Goal: Information Seeking & Learning: Learn about a topic

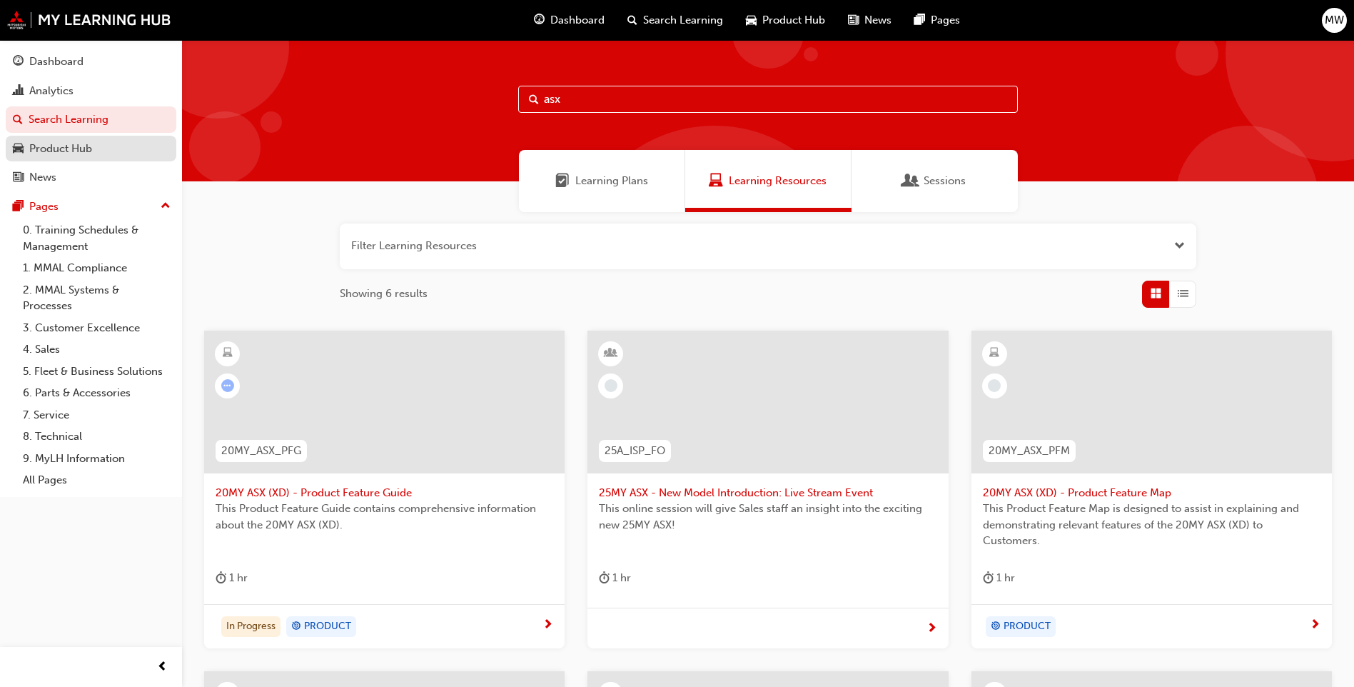
click at [93, 156] on div "Product Hub" at bounding box center [91, 149] width 156 height 18
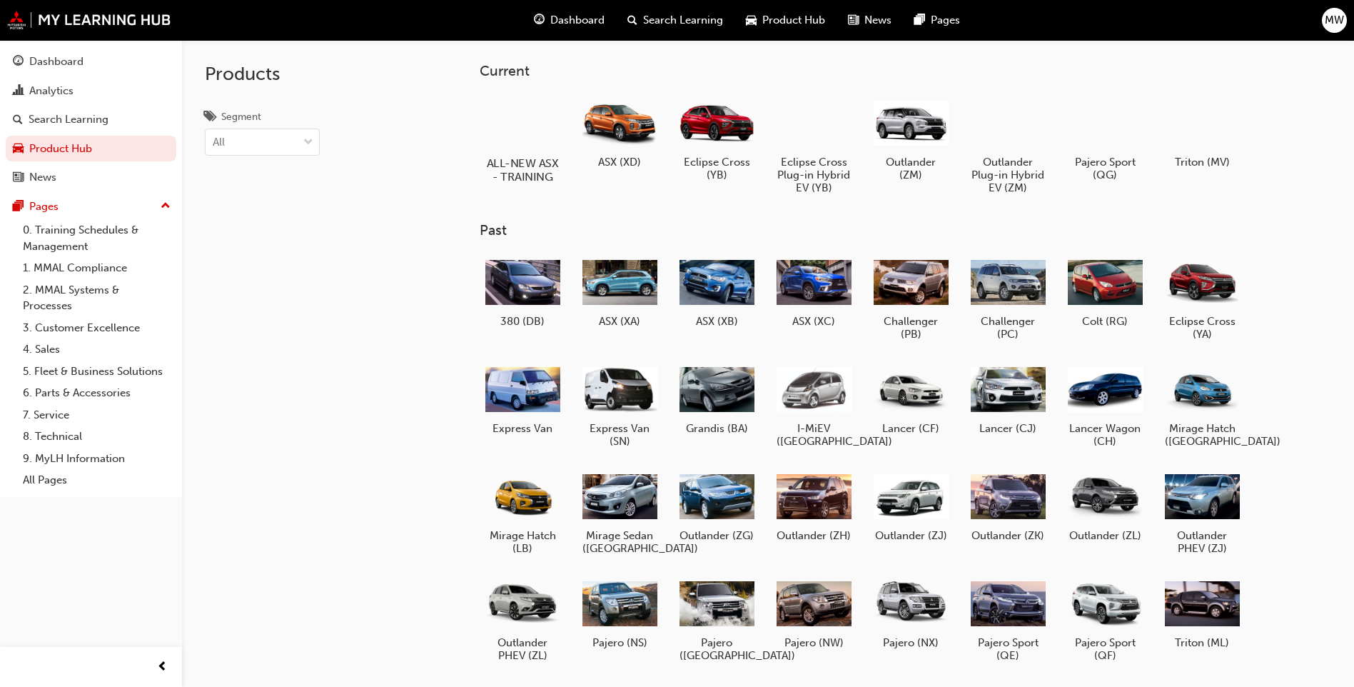
click at [535, 158] on h5 "ALL-NEW ASX - TRAINING" at bounding box center [522, 169] width 79 height 27
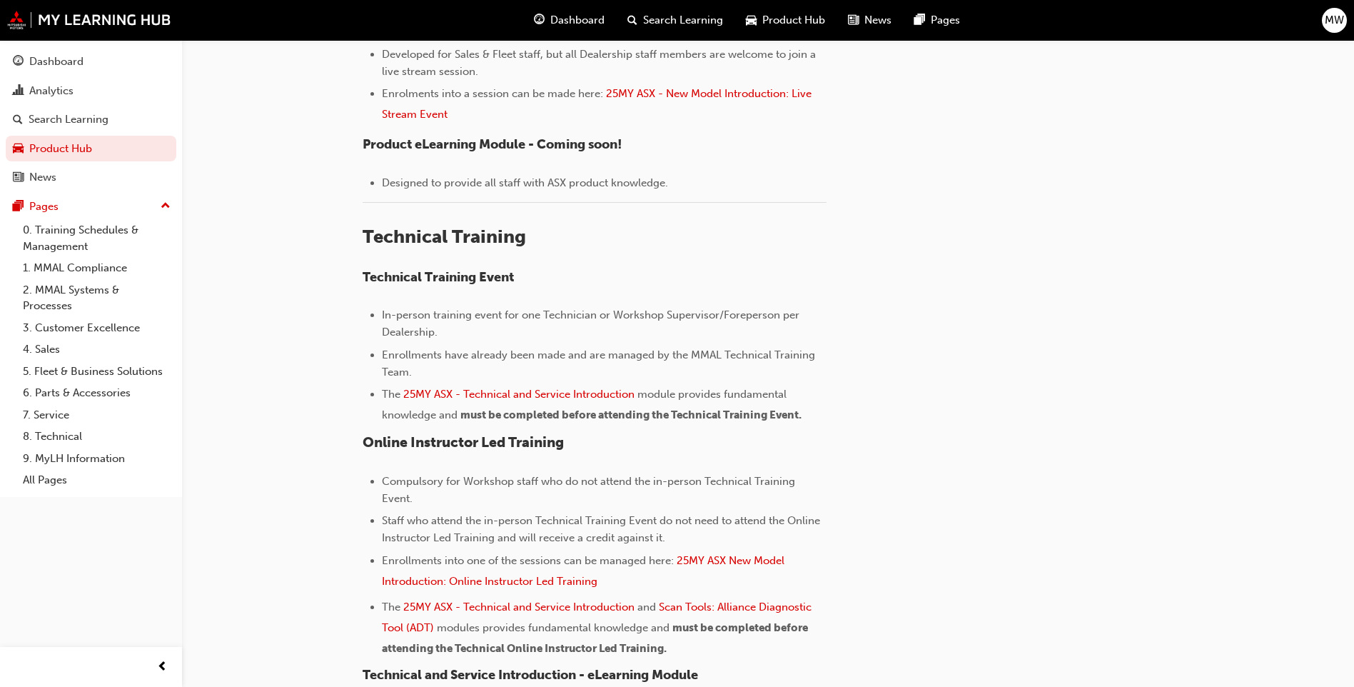
scroll to position [714, 0]
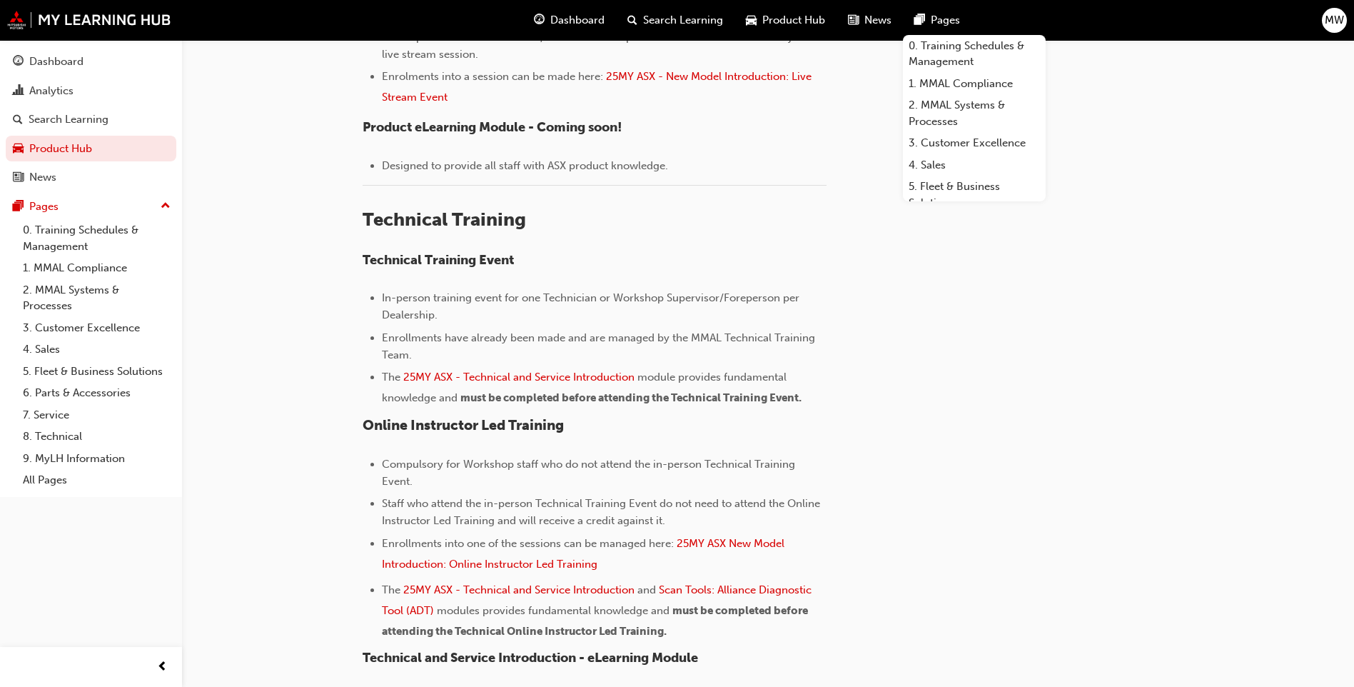
click at [932, 21] on span "Pages" at bounding box center [945, 20] width 29 height 16
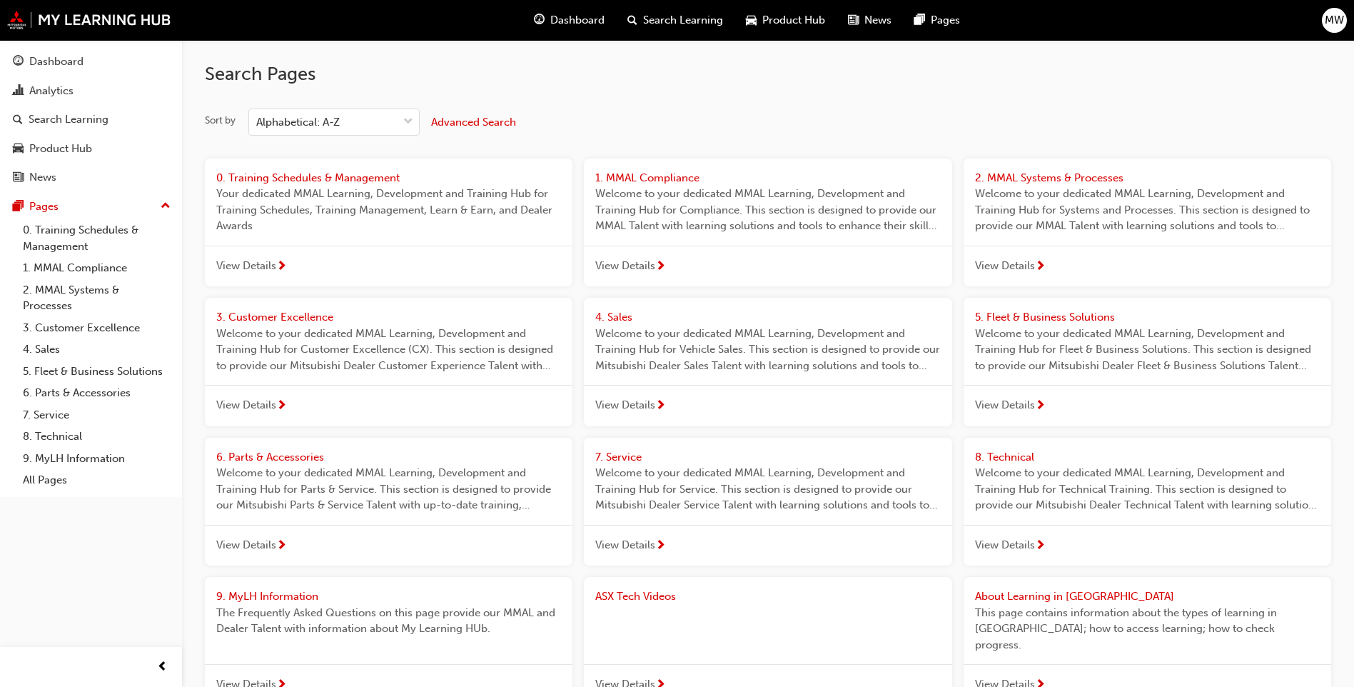
click at [879, 21] on span "News" at bounding box center [877, 20] width 27 height 16
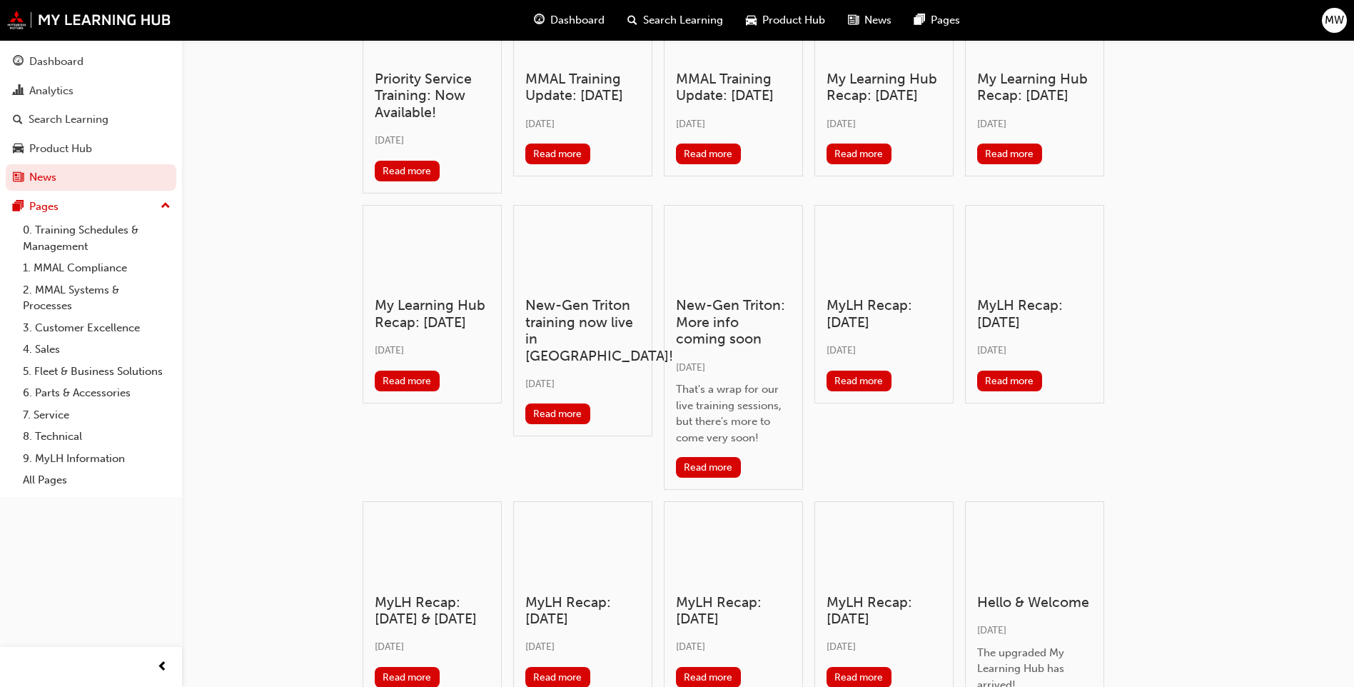
scroll to position [270, 0]
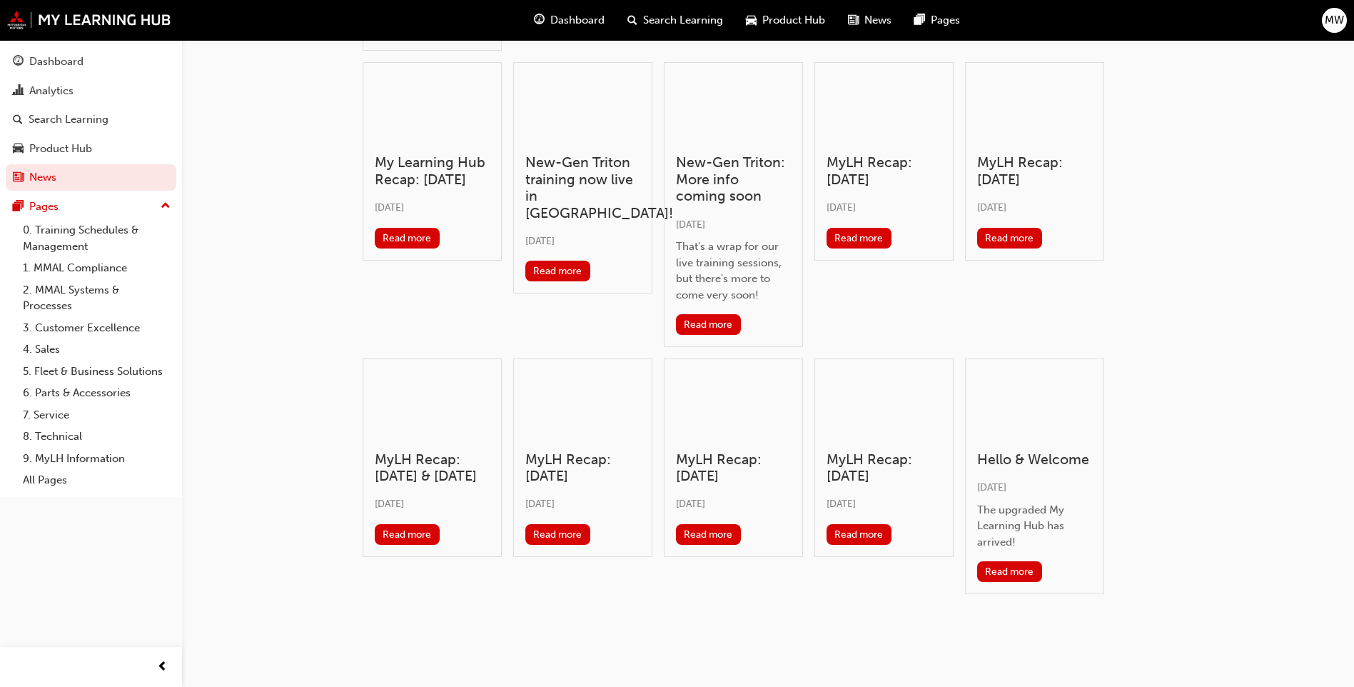
click at [784, 13] on span "Product Hub" at bounding box center [793, 20] width 63 height 16
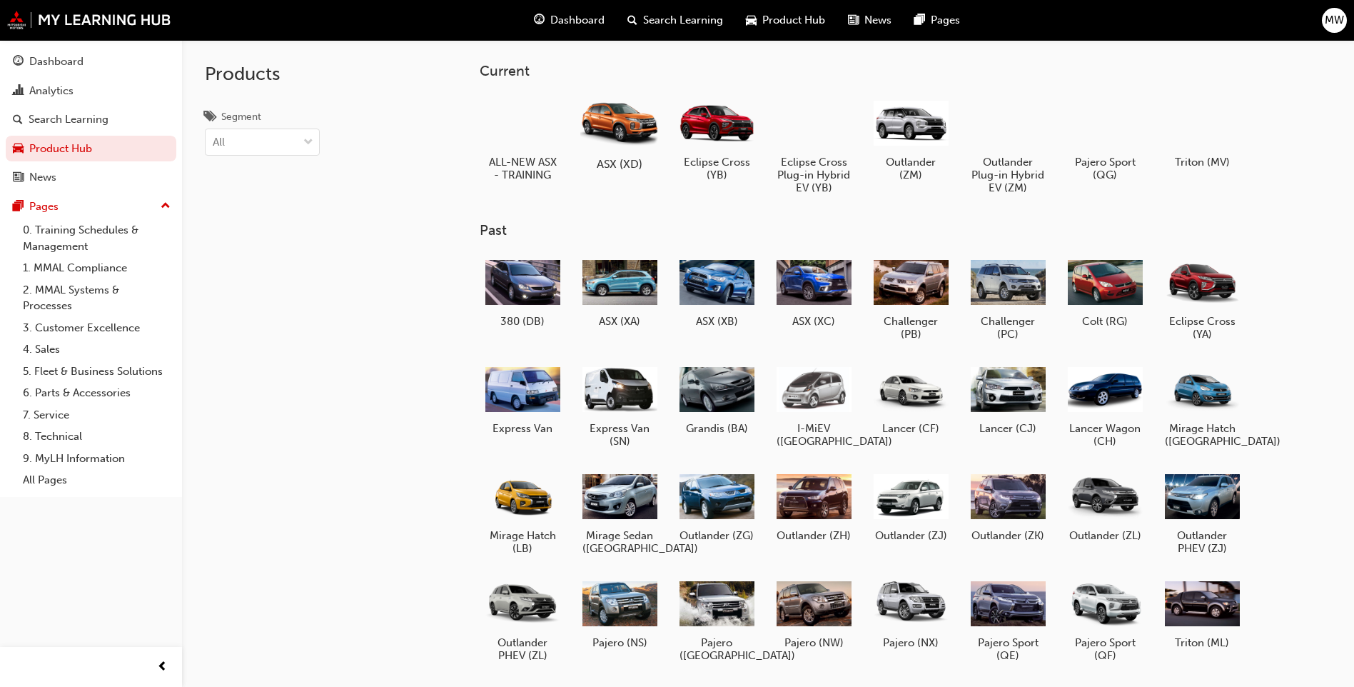
click at [638, 124] on div at bounding box center [619, 122] width 79 height 57
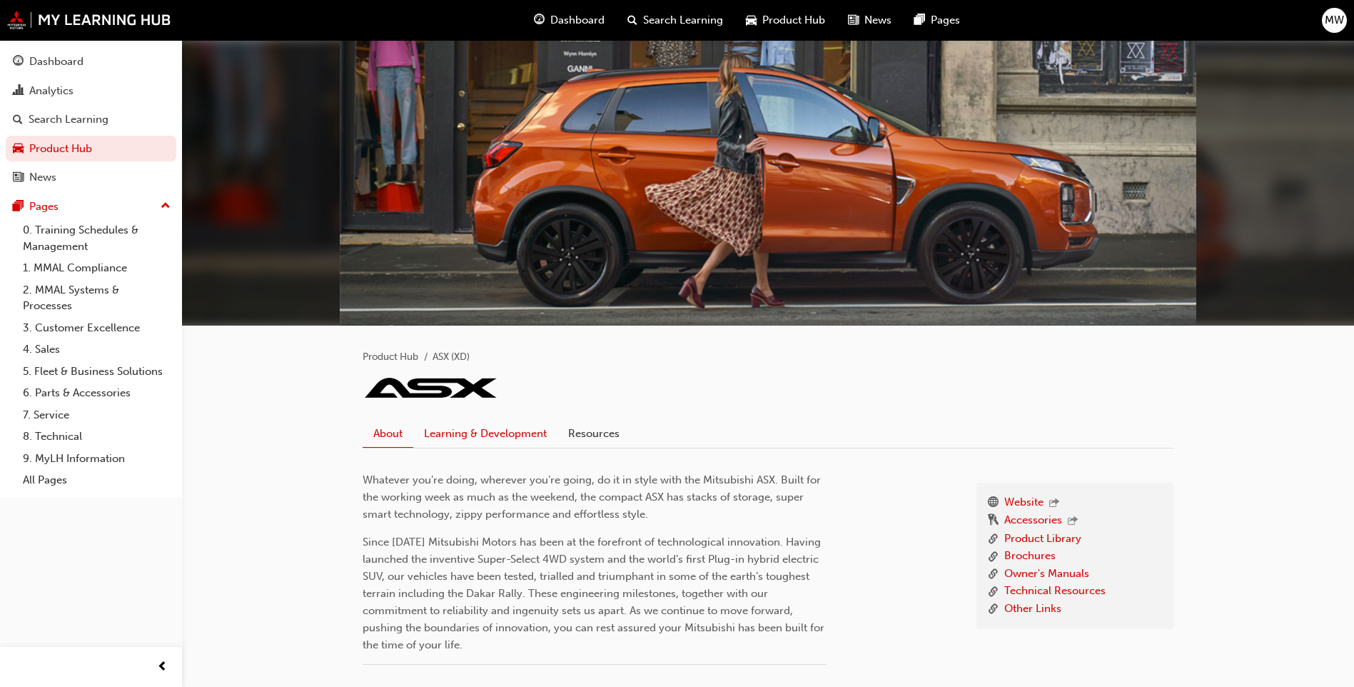
click at [505, 433] on link "Learning & Development" at bounding box center [485, 433] width 144 height 27
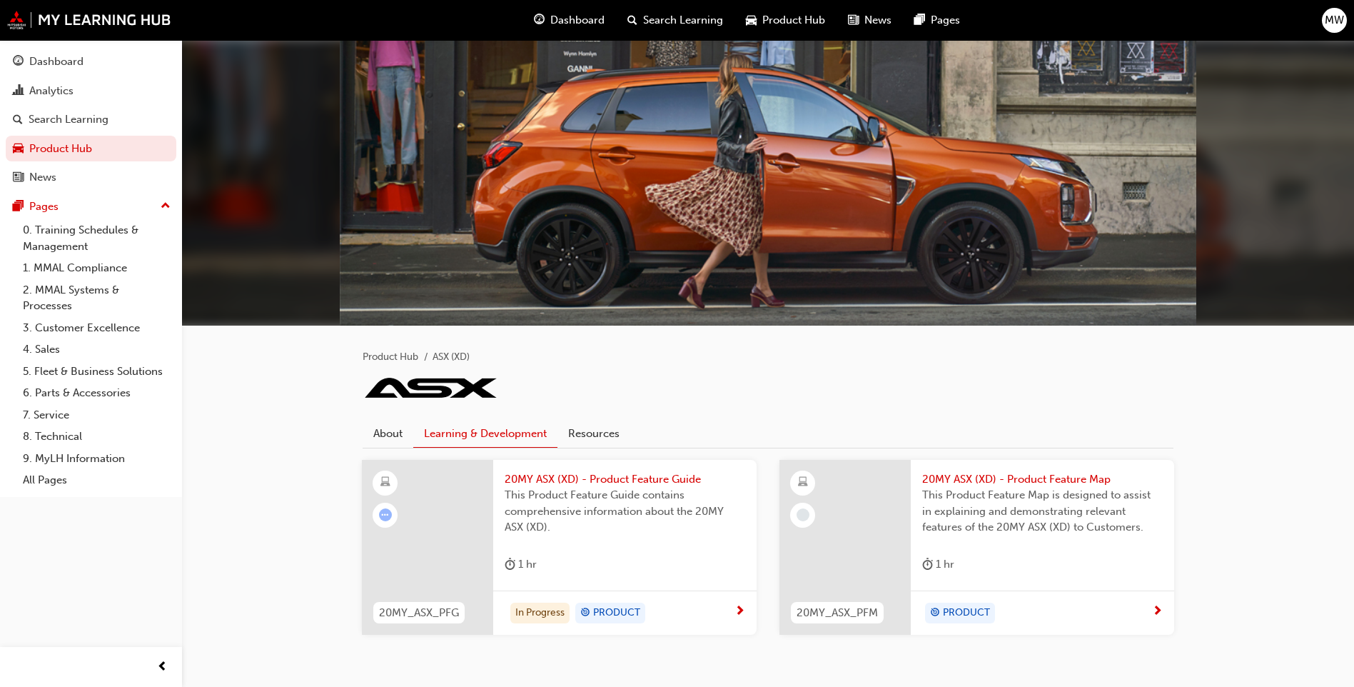
click at [800, 23] on span "Product Hub" at bounding box center [793, 20] width 63 height 16
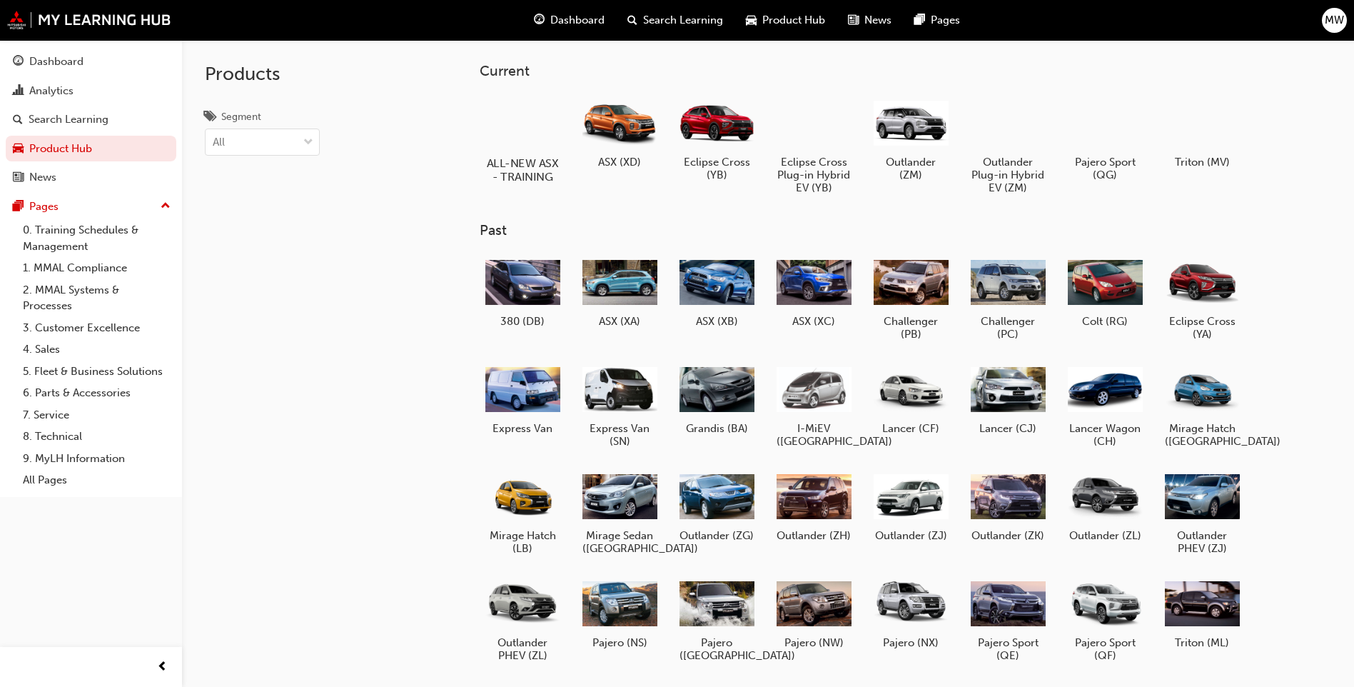
click at [524, 109] on div at bounding box center [522, 121] width 79 height 56
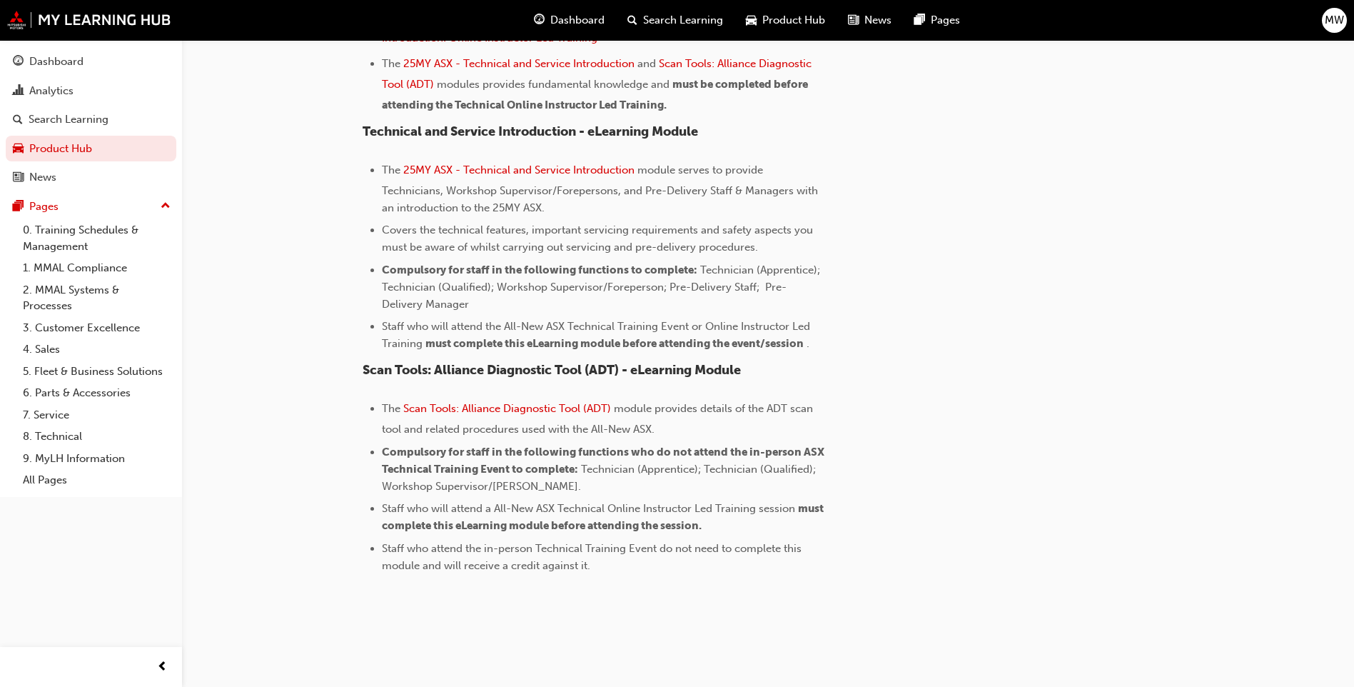
scroll to position [1242, 0]
click at [522, 408] on span "Scan Tools: Alliance Diagnostic Tool (ADT)" at bounding box center [507, 406] width 208 height 13
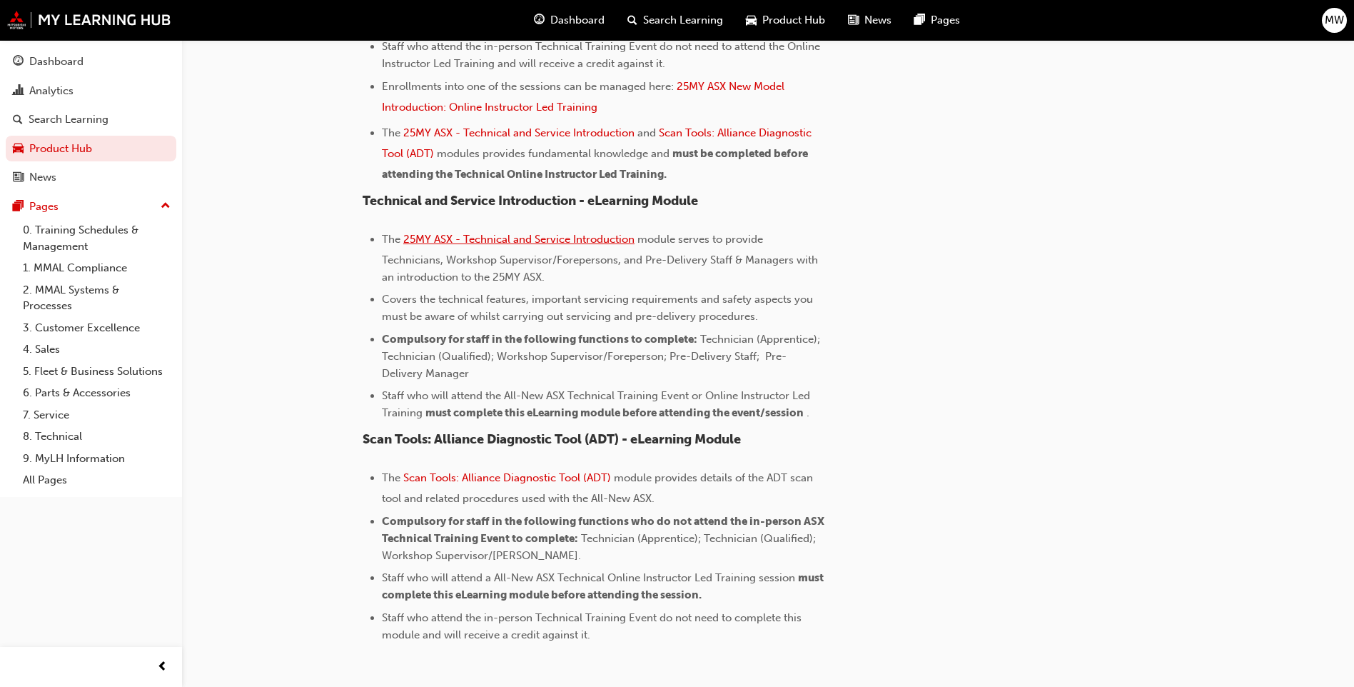
click at [539, 239] on span "25MY ASX - Technical and Service Introduction" at bounding box center [518, 239] width 231 height 13
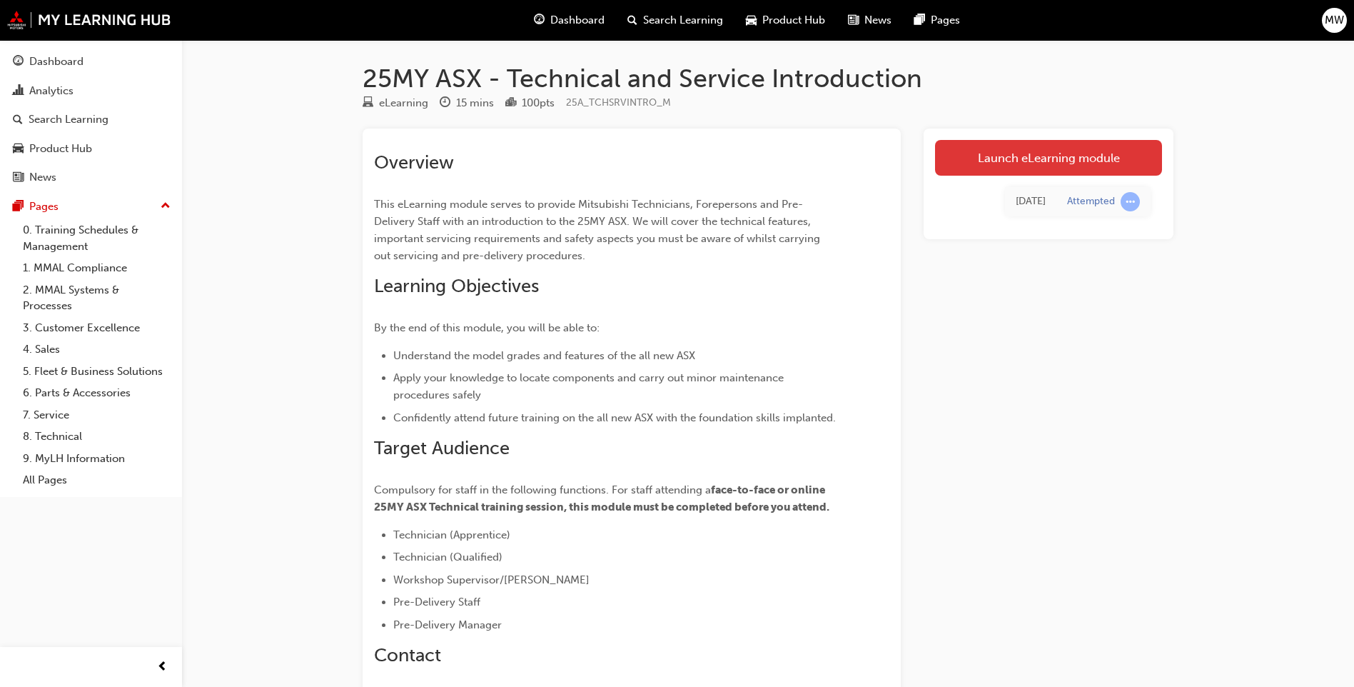
click at [1006, 159] on link "Launch eLearning module" at bounding box center [1048, 158] width 227 height 36
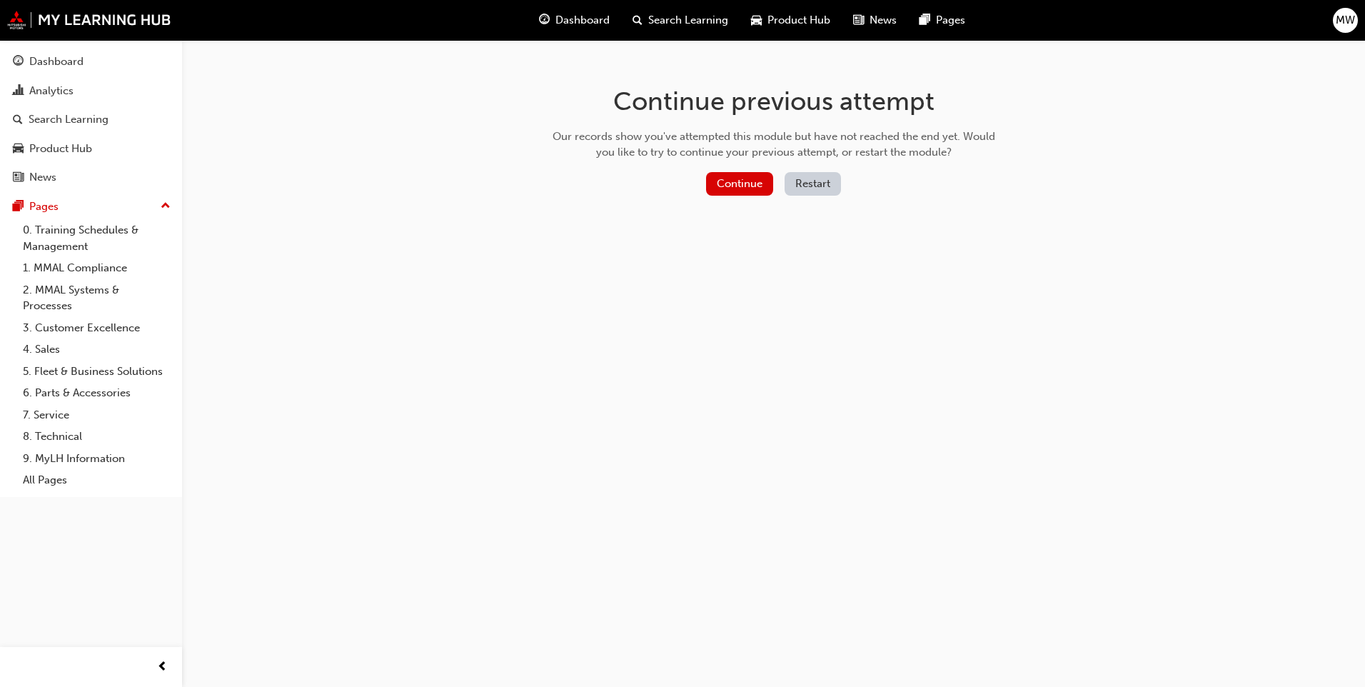
click at [759, 201] on div "Continue previous attempt Our records show you've attempted this module but hav…" at bounding box center [774, 143] width 464 height 207
click at [756, 189] on button "Continue" at bounding box center [739, 184] width 67 height 24
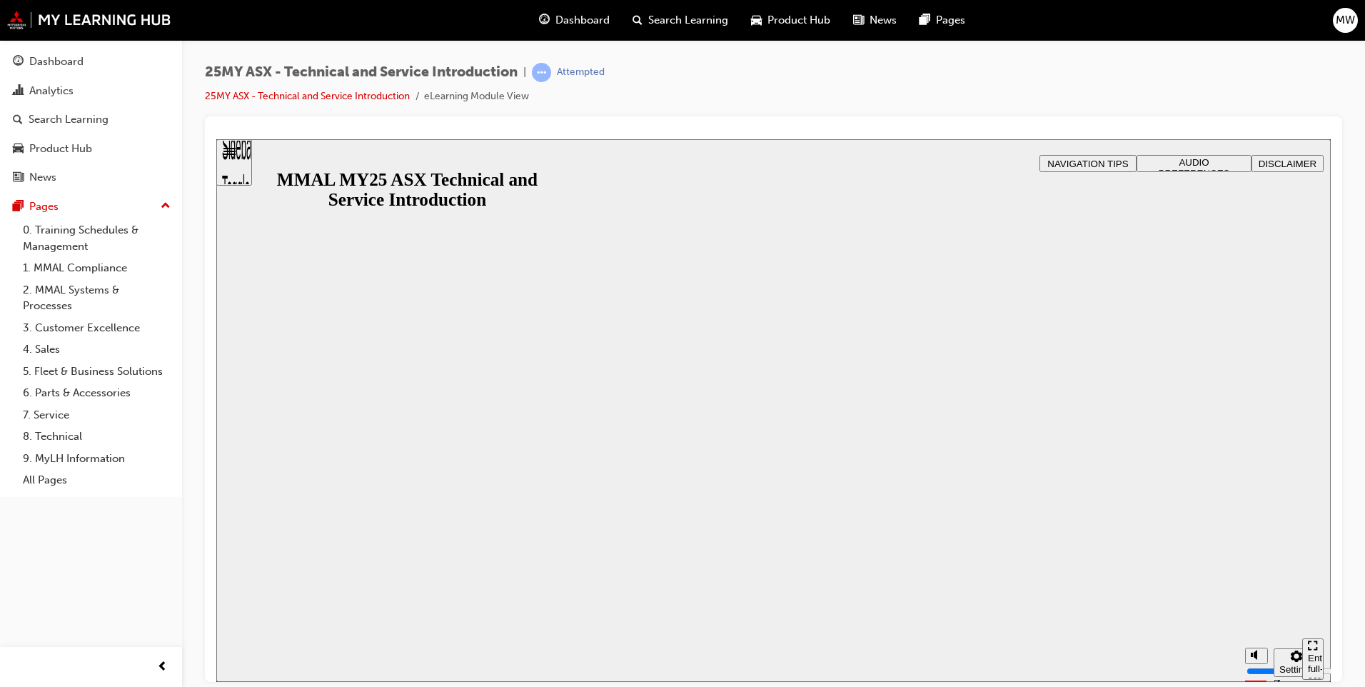
drag, startPoint x: 740, startPoint y: 642, endPoint x: 748, endPoint y: 638, distance: 8.6
click at [747, 649] on div "MMAL MY25 ASX Technical and Service Introduction MMAL MY25 ASX Technical and Se…" at bounding box center [773, 692] width 1114 height 87
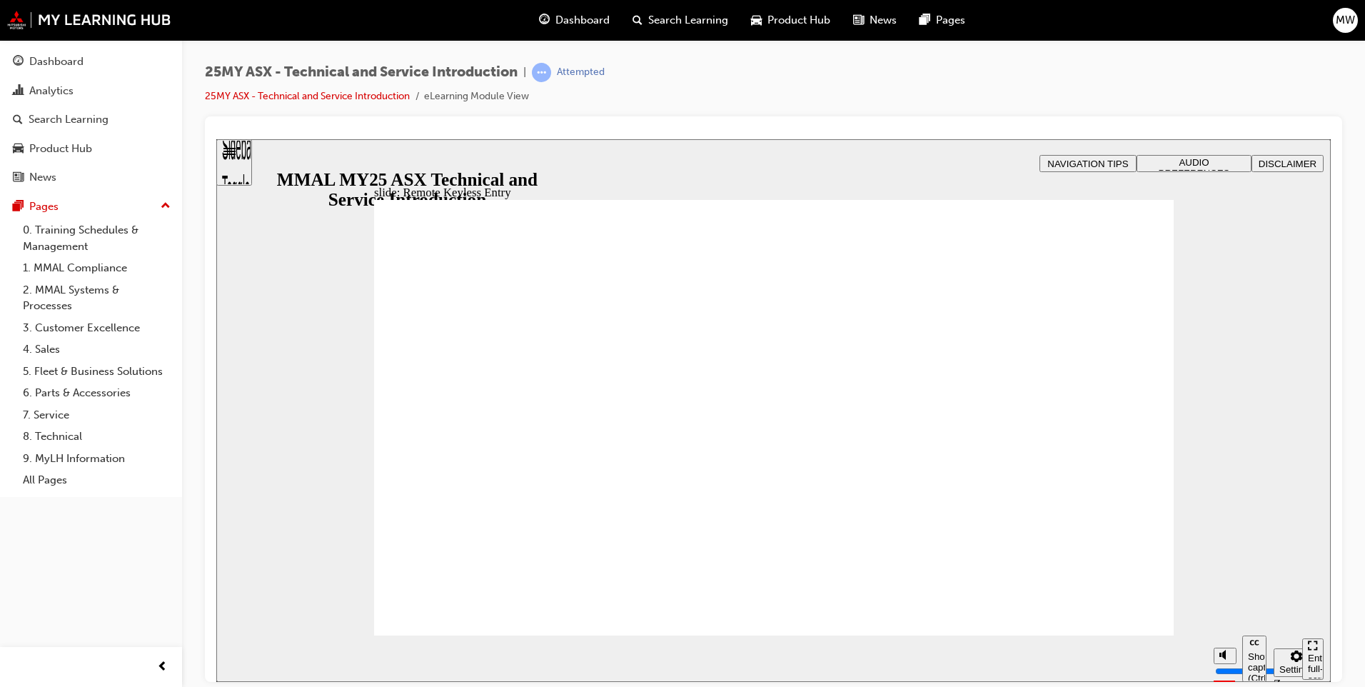
type input "12"
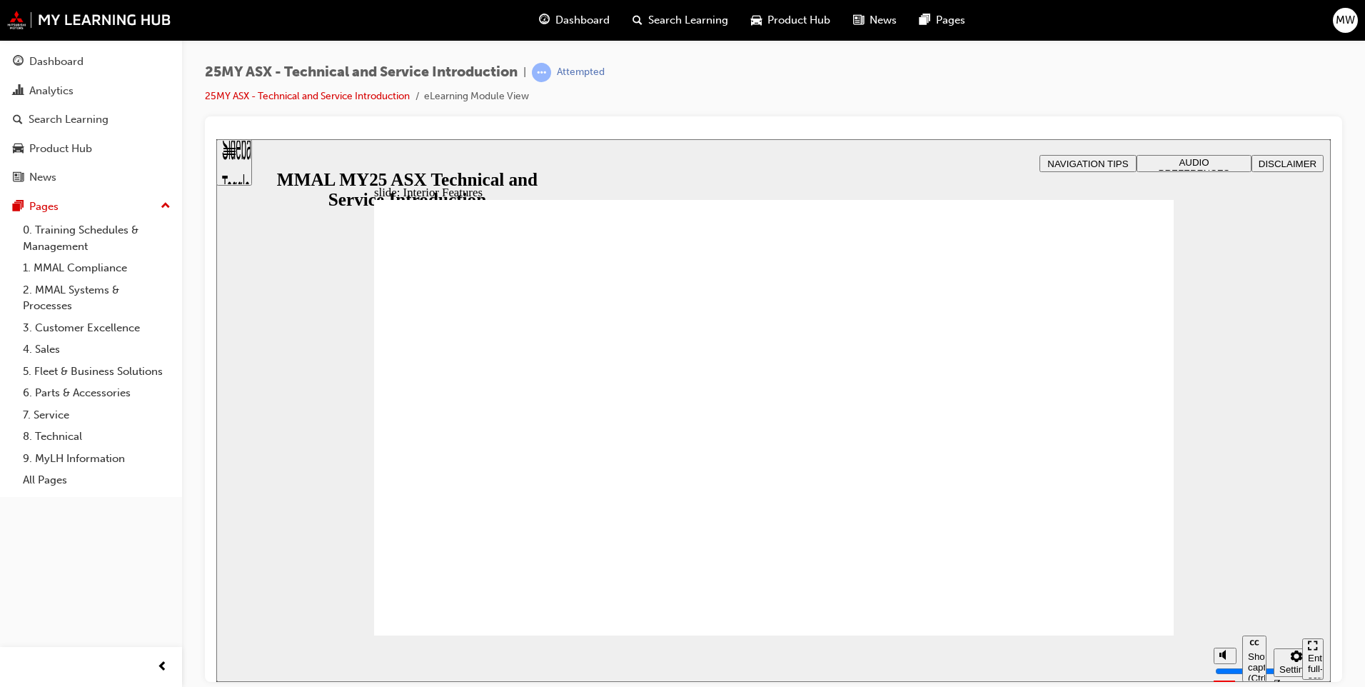
drag, startPoint x: 954, startPoint y: 535, endPoint x: 728, endPoint y: 506, distance: 228.0
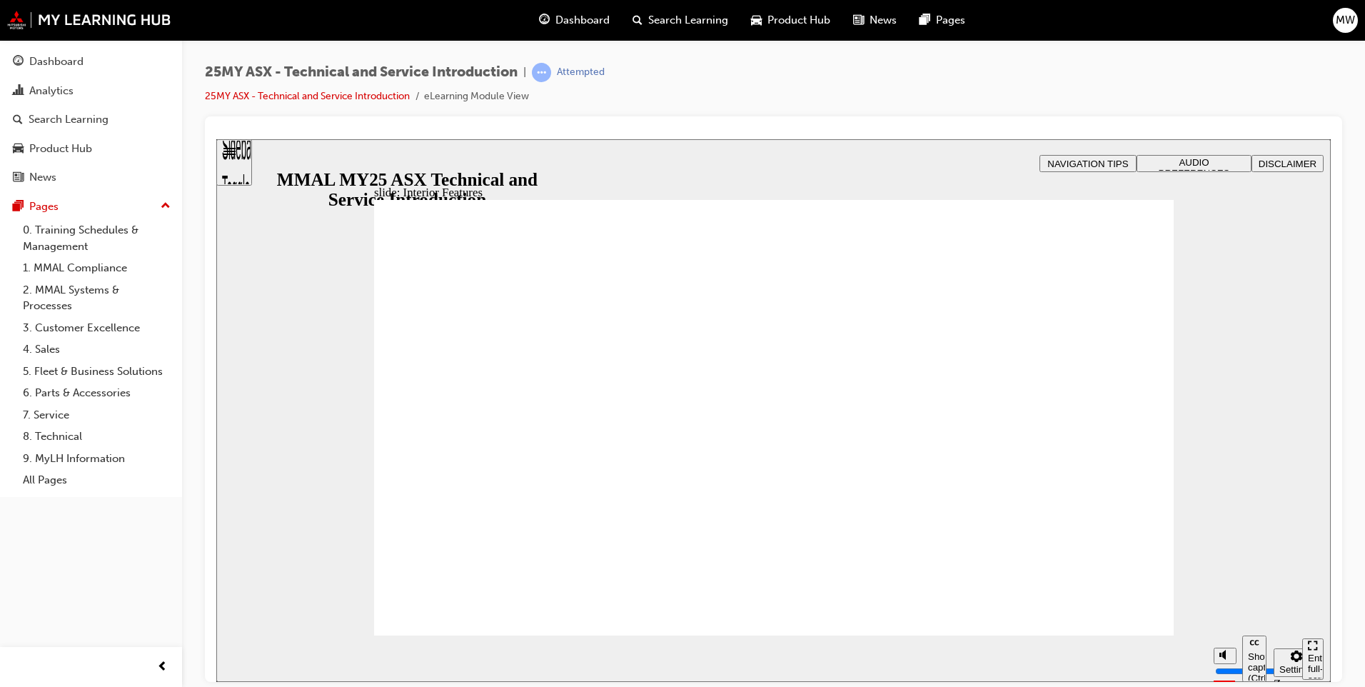
type input "3"
type input "9"
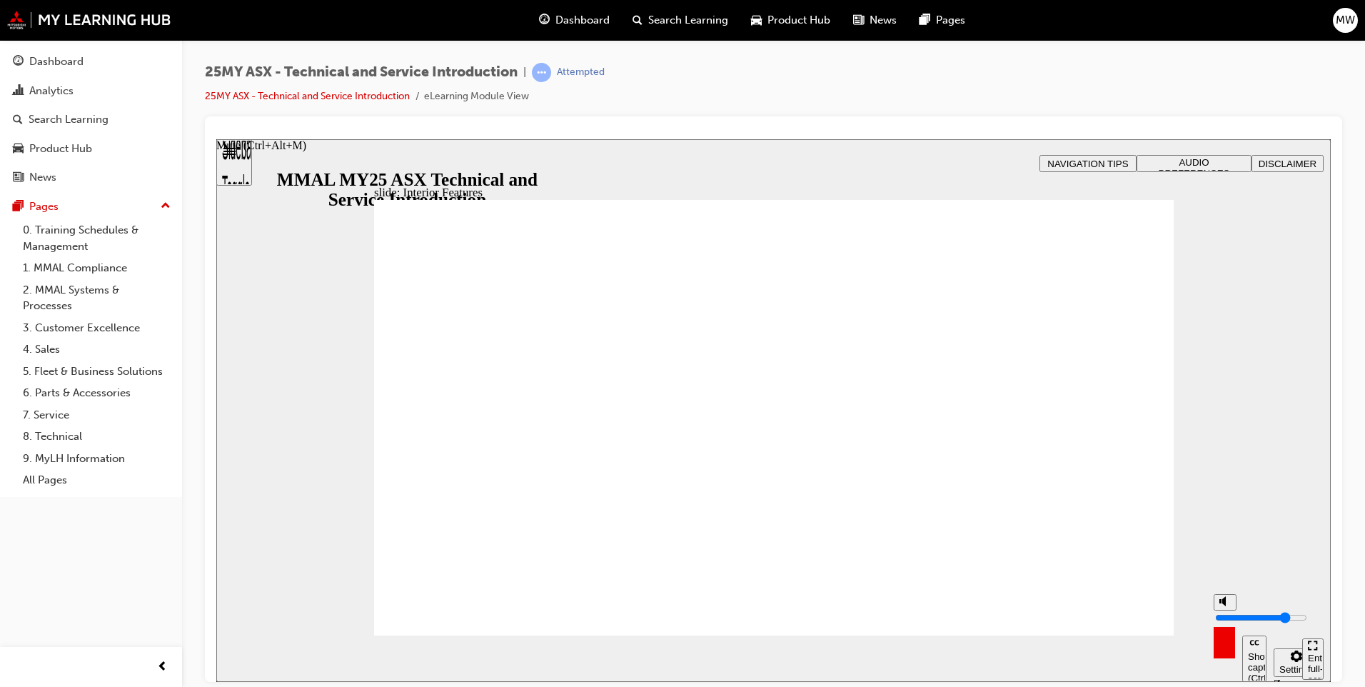
type input "3"
type input "9"
type input "3"
type input "10"
type input "3"
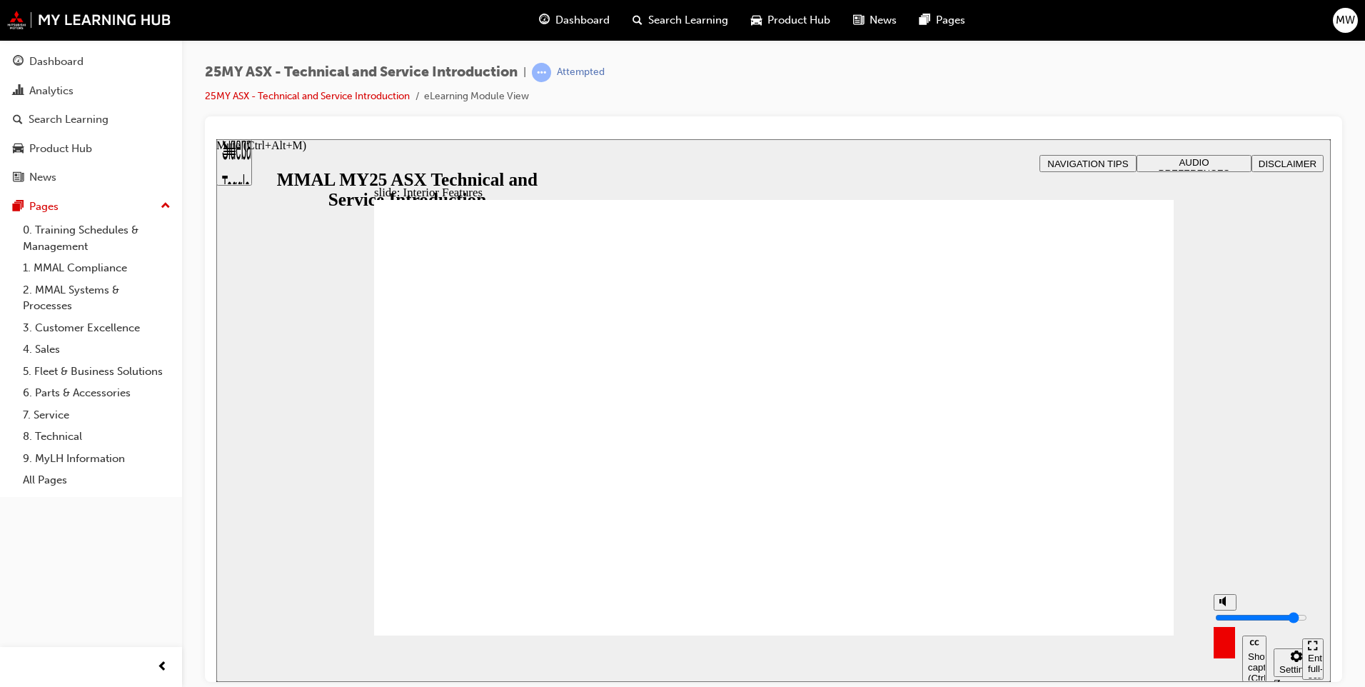
type input "10"
type input "3"
drag, startPoint x: 1225, startPoint y: 601, endPoint x: 1223, endPoint y: 584, distance: 17.2
type input "10"
click at [1223, 611] on input "volume" at bounding box center [1261, 616] width 92 height 11
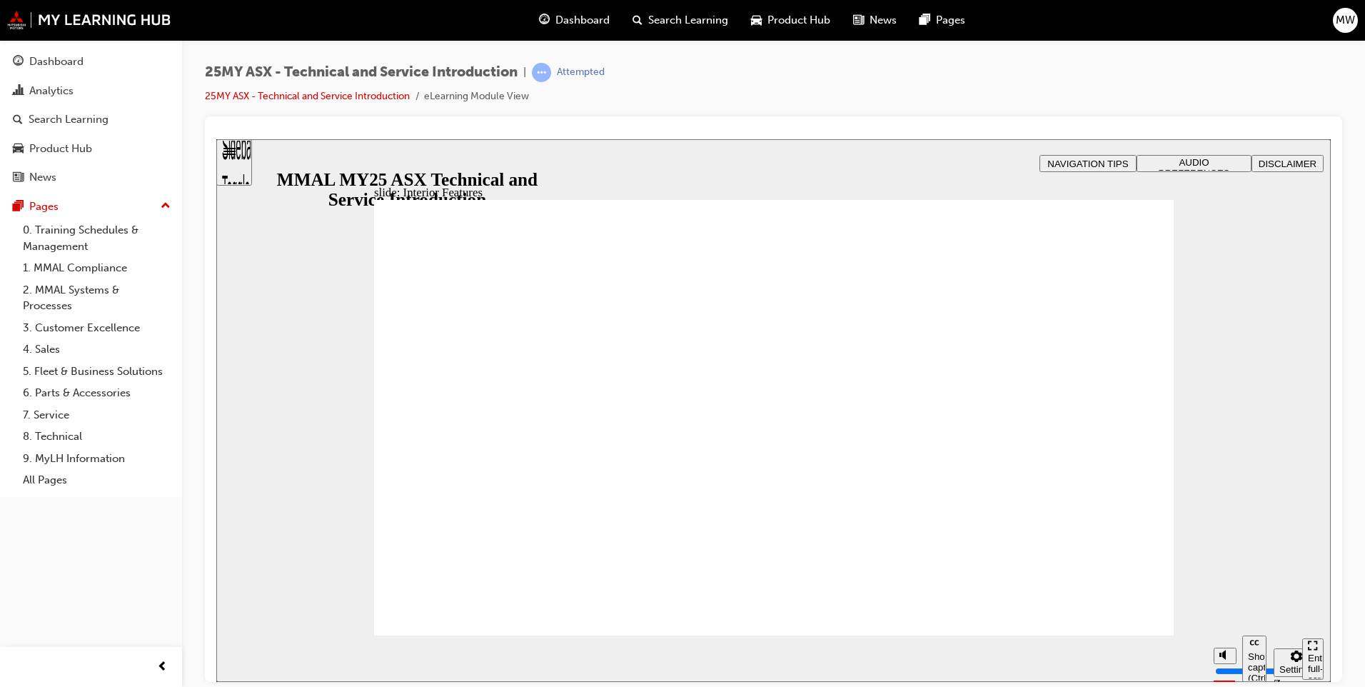
drag, startPoint x: 989, startPoint y: 470, endPoint x: 1050, endPoint y: 426, distance: 74.7
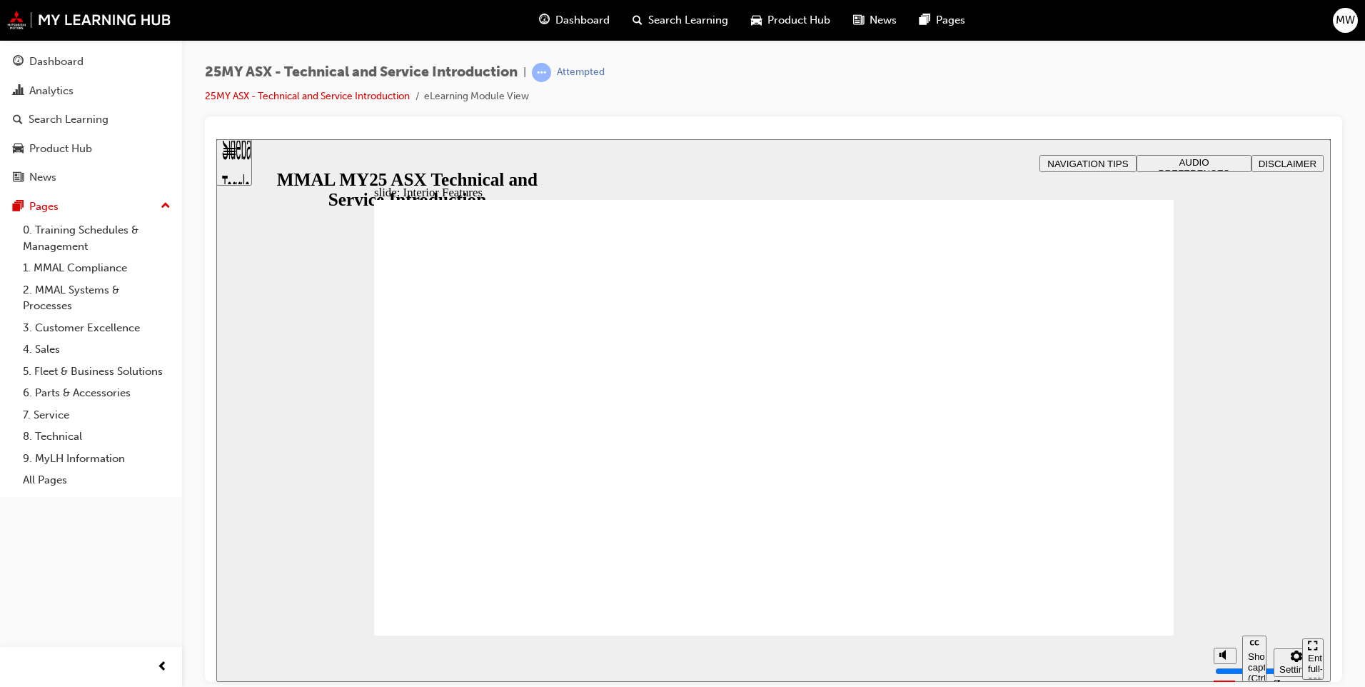
drag, startPoint x: 834, startPoint y: 560, endPoint x: 846, endPoint y: 571, distance: 16.7
type input "6"
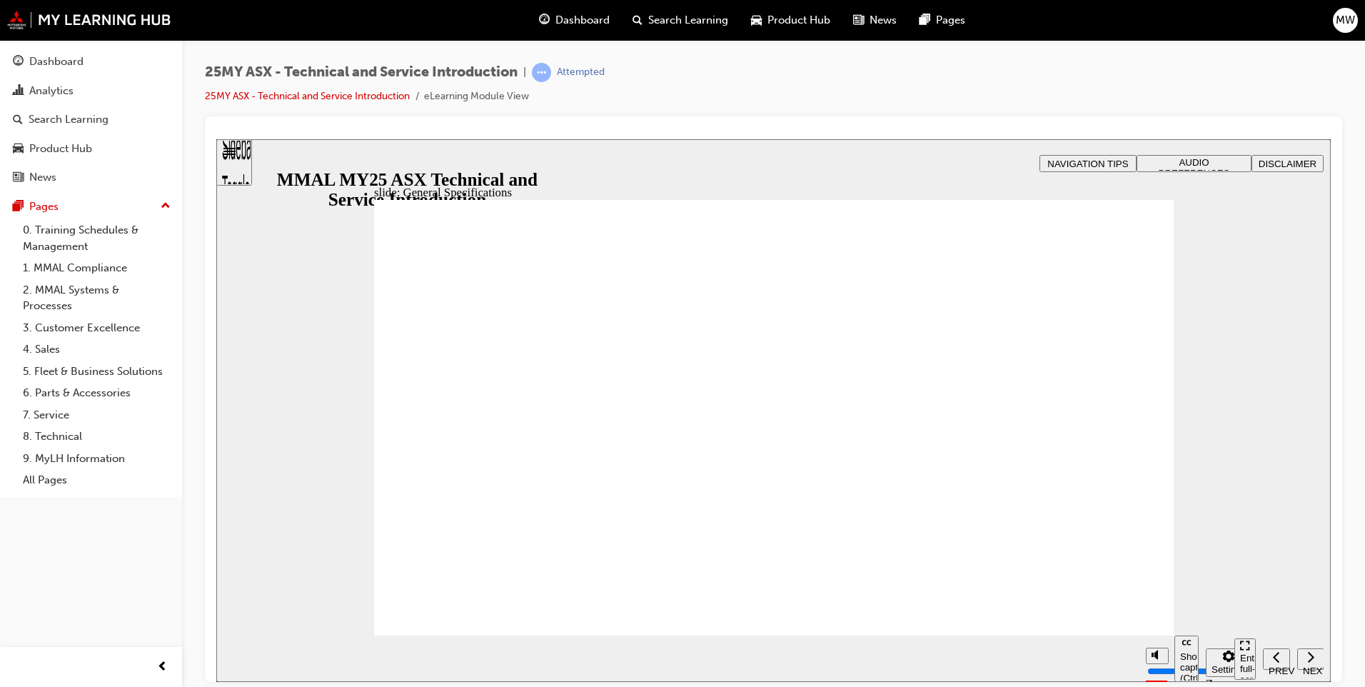
drag, startPoint x: 1143, startPoint y: 273, endPoint x: 1133, endPoint y: 276, distance: 9.9
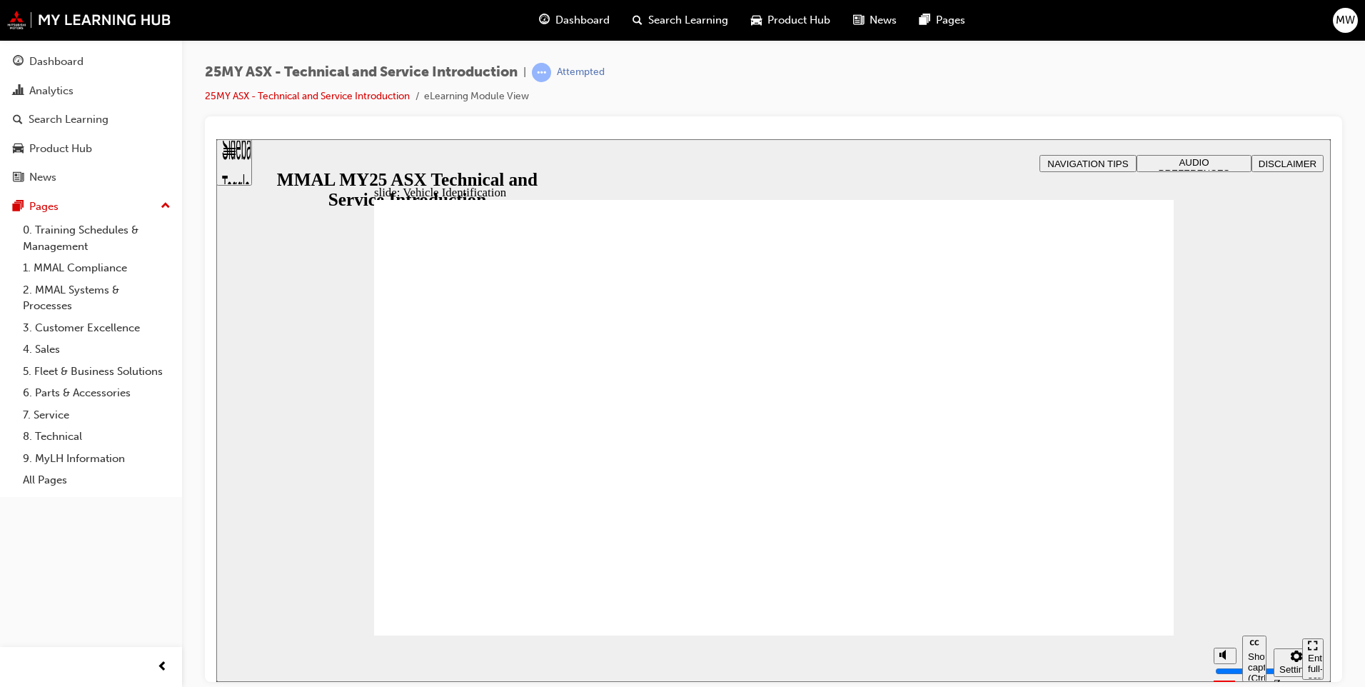
drag, startPoint x: 789, startPoint y: 467, endPoint x: 796, endPoint y: 462, distance: 8.1
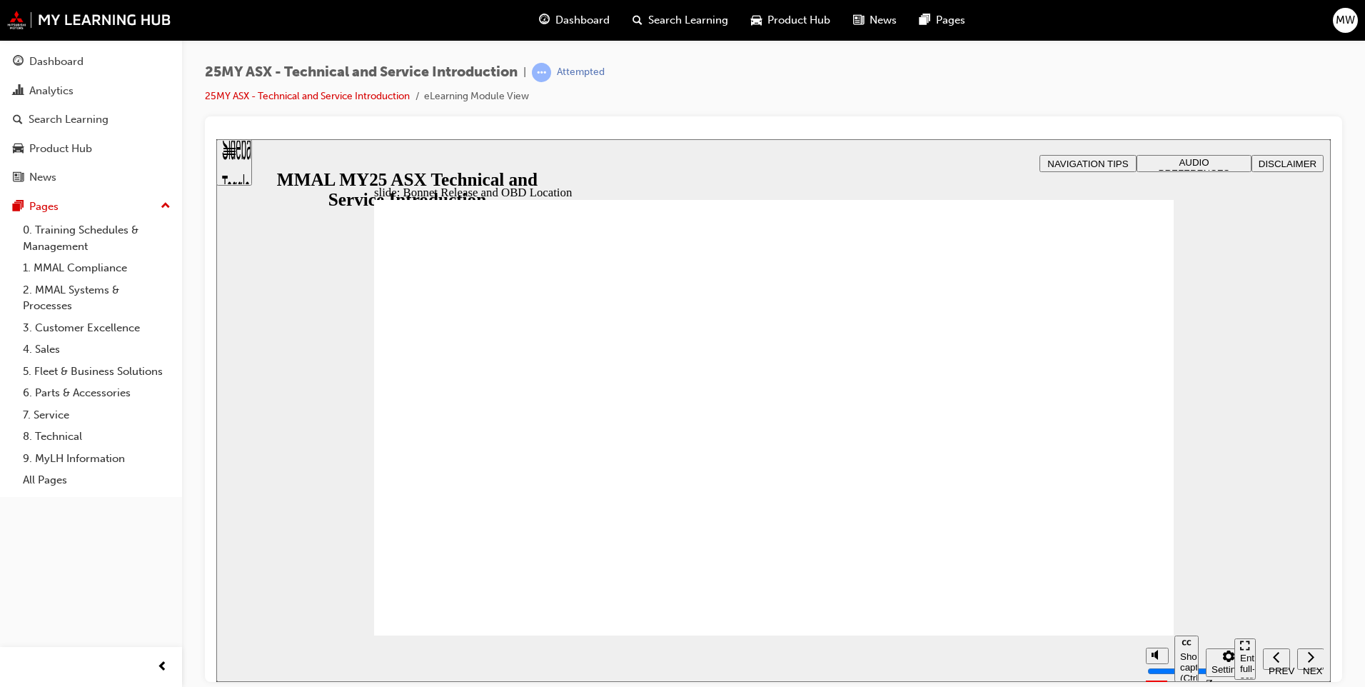
drag, startPoint x: 537, startPoint y: 358, endPoint x: 526, endPoint y: 358, distance: 10.7
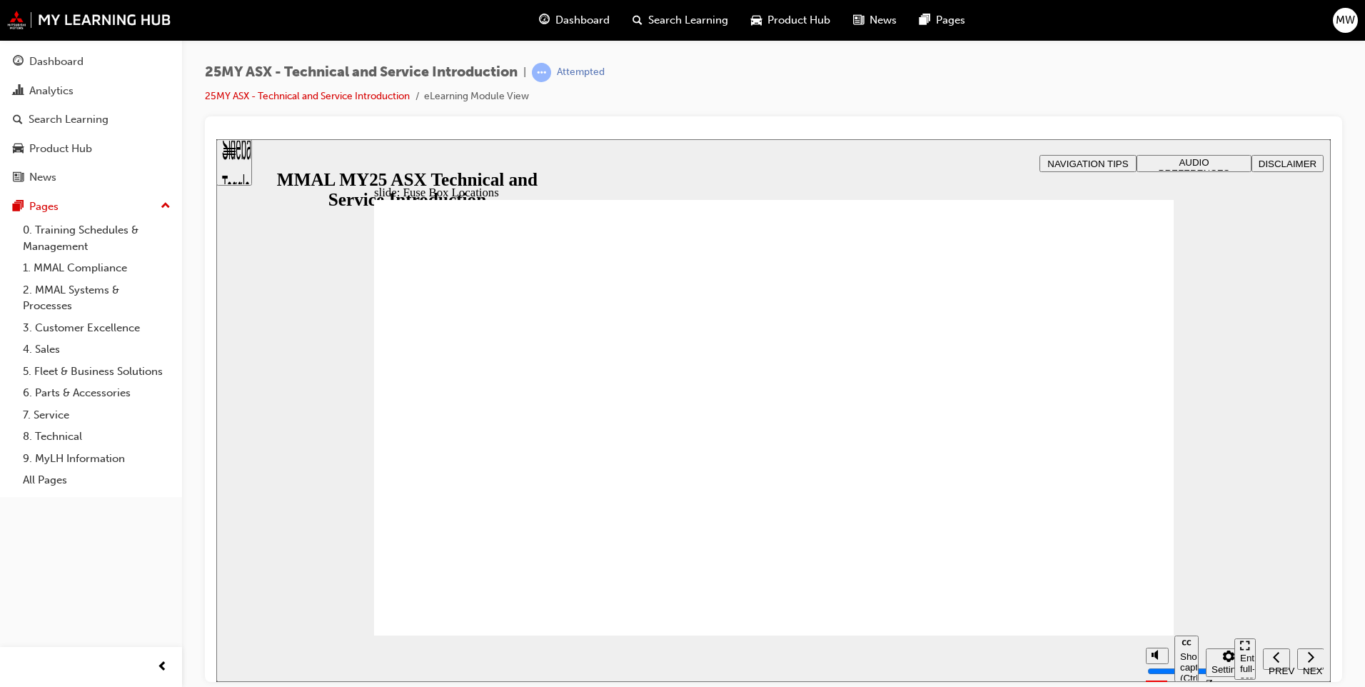
drag, startPoint x: 701, startPoint y: 406, endPoint x: 717, endPoint y: 427, distance: 26.0
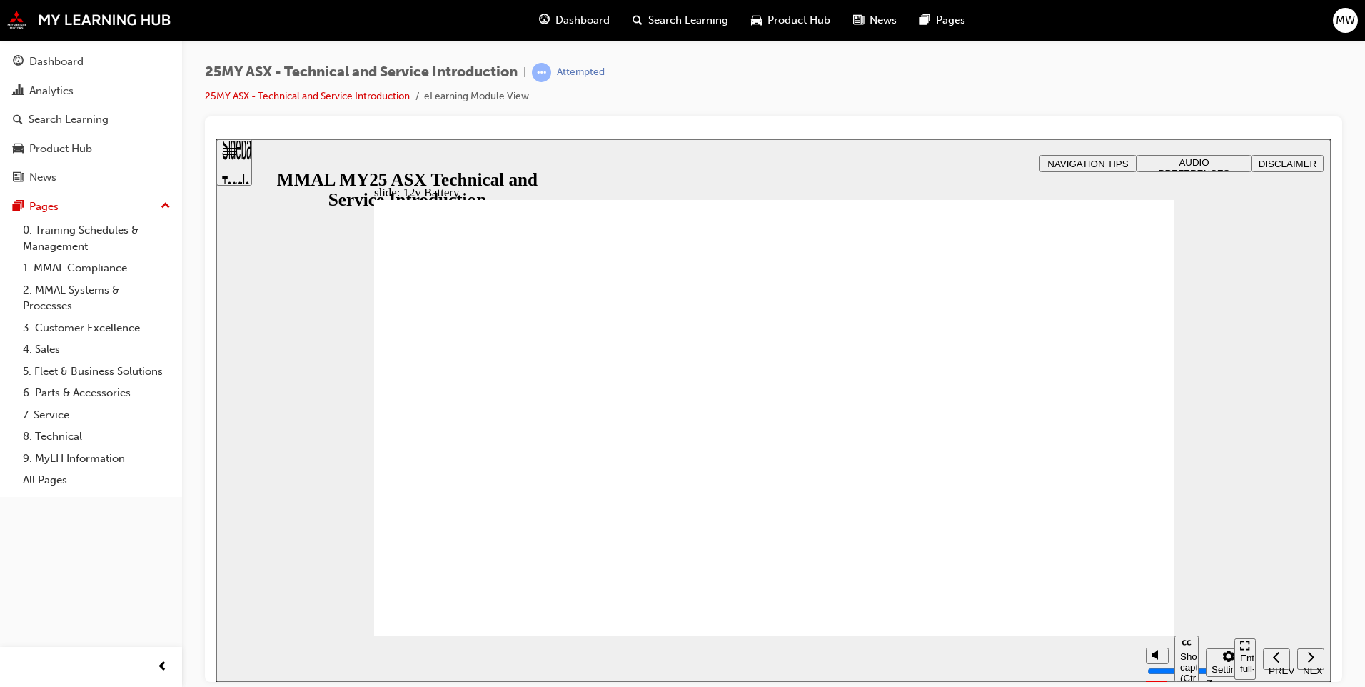
drag, startPoint x: 784, startPoint y: 555, endPoint x: 864, endPoint y: 565, distance: 80.5
drag, startPoint x: 934, startPoint y: 558, endPoint x: 931, endPoint y: 549, distance: 9.5
drag, startPoint x: 881, startPoint y: 430, endPoint x: 879, endPoint y: 423, distance: 7.7
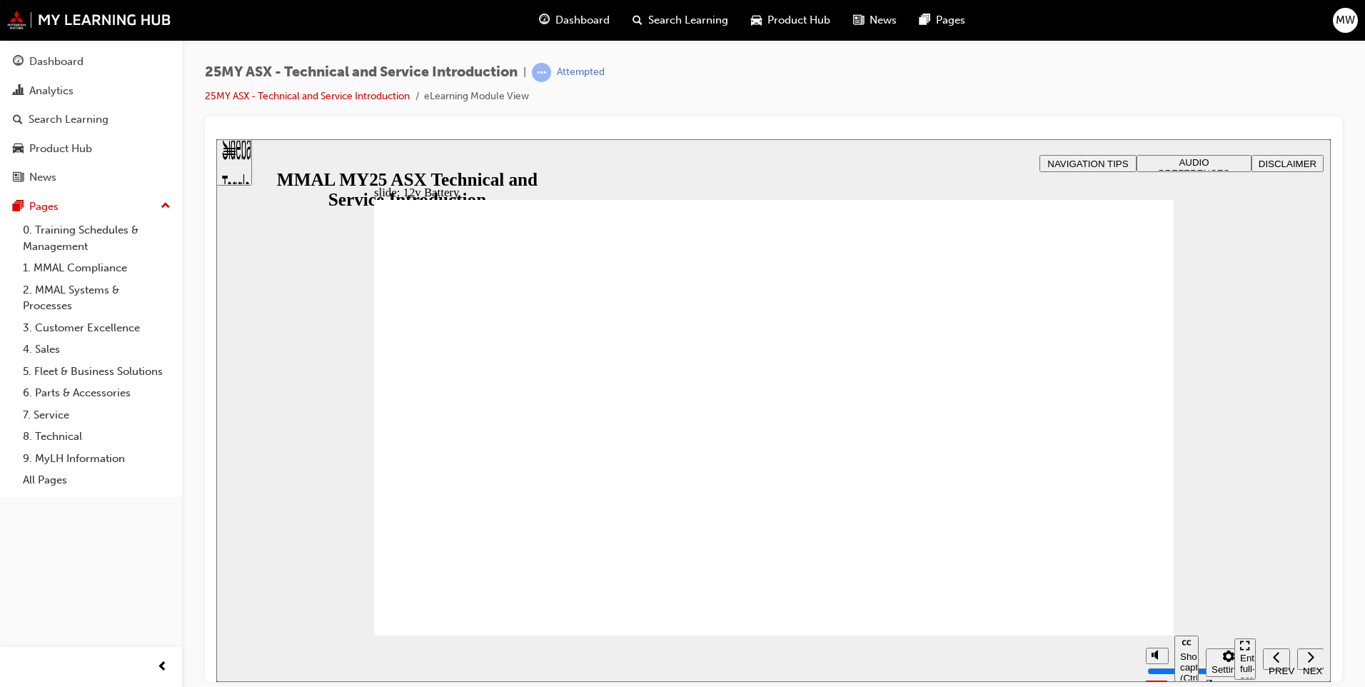
drag, startPoint x: 818, startPoint y: 352, endPoint x: 809, endPoint y: 349, distance: 9.7
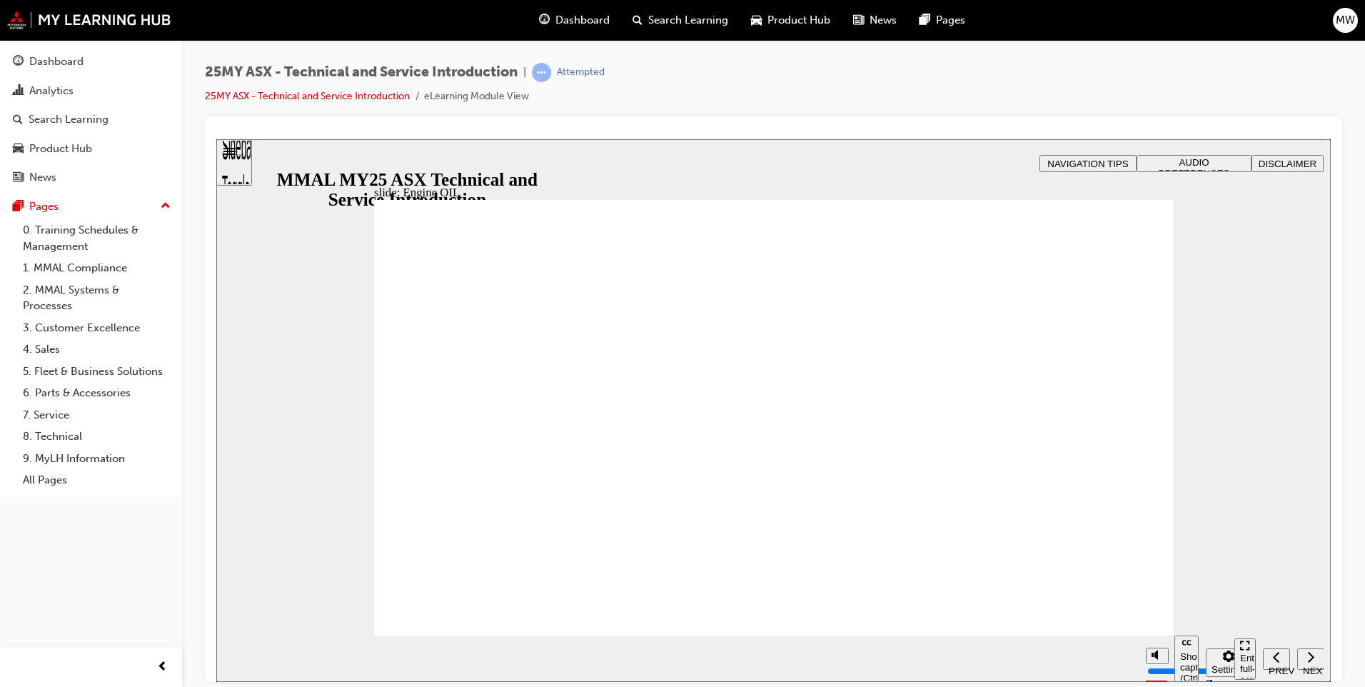
drag, startPoint x: 1144, startPoint y: 248, endPoint x: 1132, endPoint y: 254, distance: 13.7
drag, startPoint x: 1124, startPoint y: 252, endPoint x: 1086, endPoint y: 320, distance: 78.3
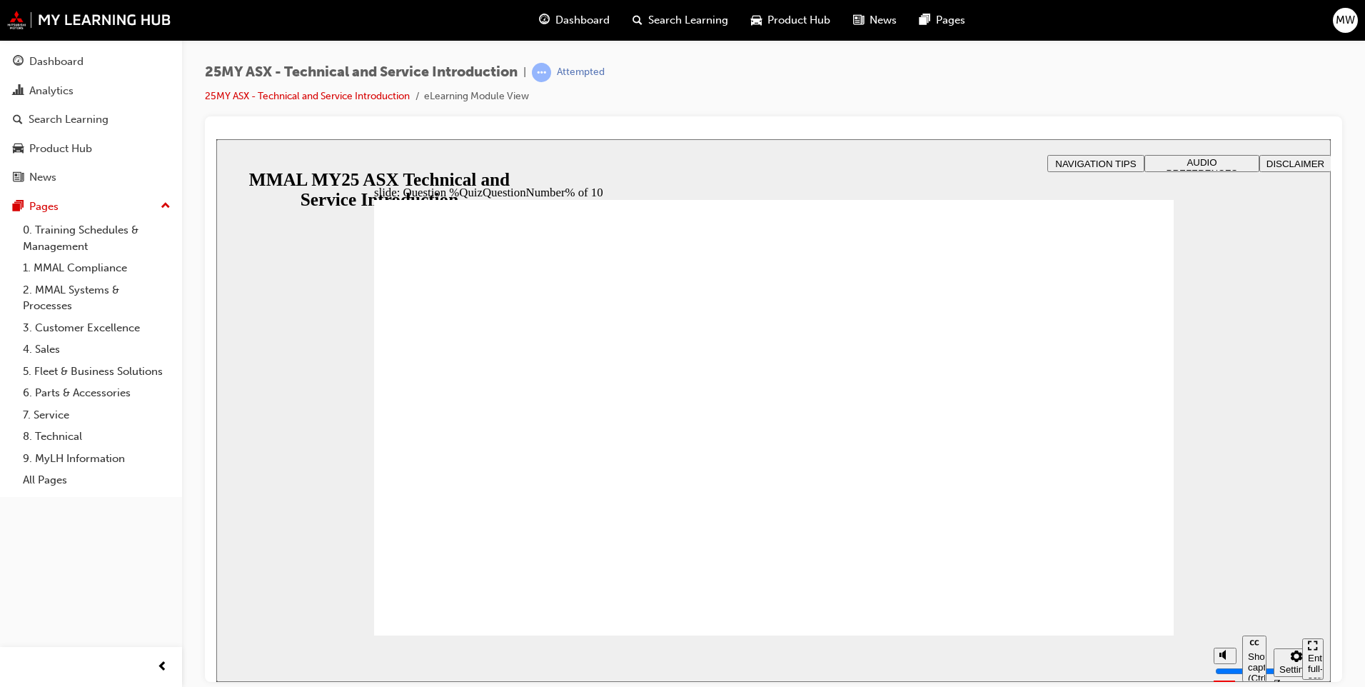
radio input "true"
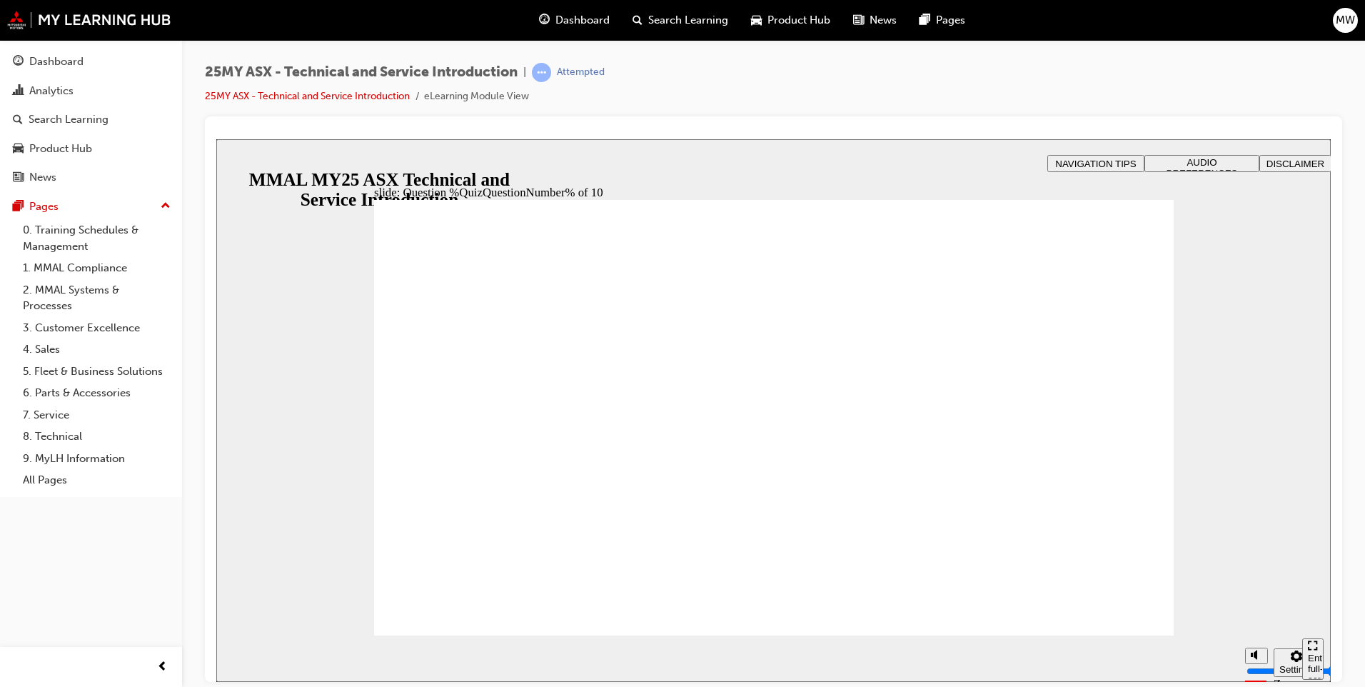
radio input "true"
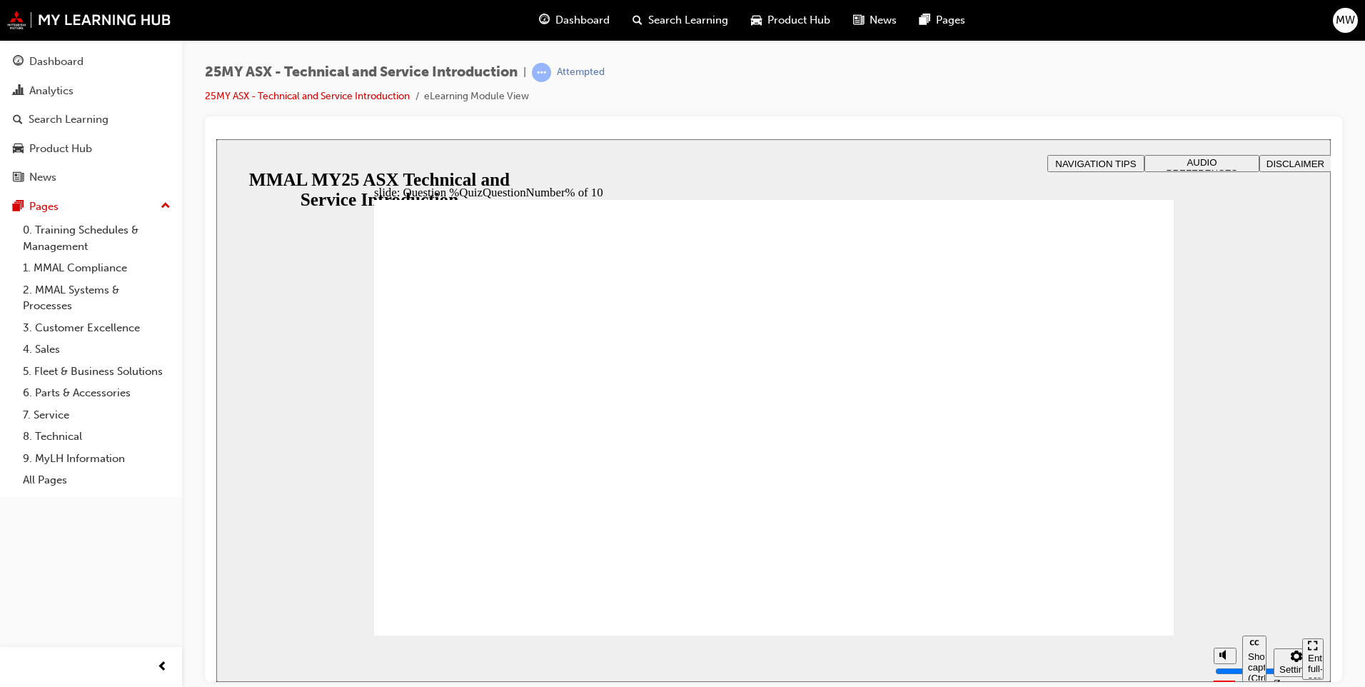
radio input "false"
radio input "true"
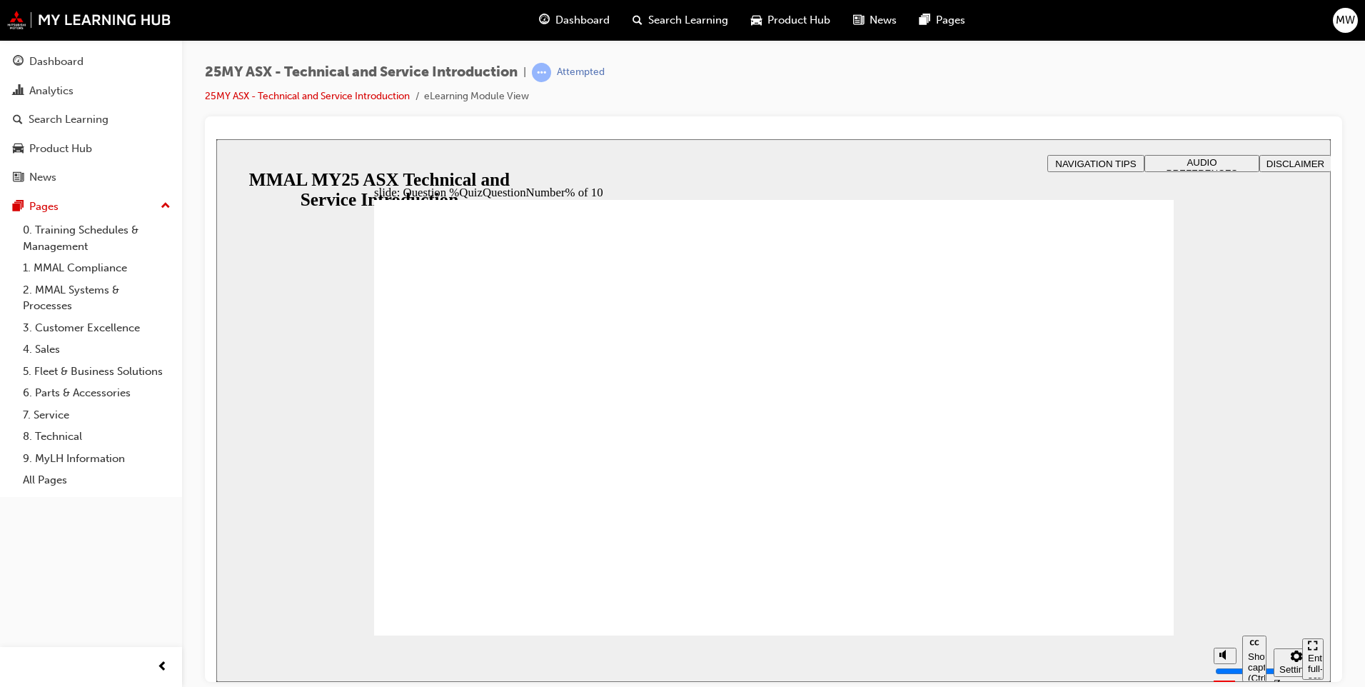
radio input "true"
drag, startPoint x: 405, startPoint y: 372, endPoint x: 428, endPoint y: 378, distance: 23.7
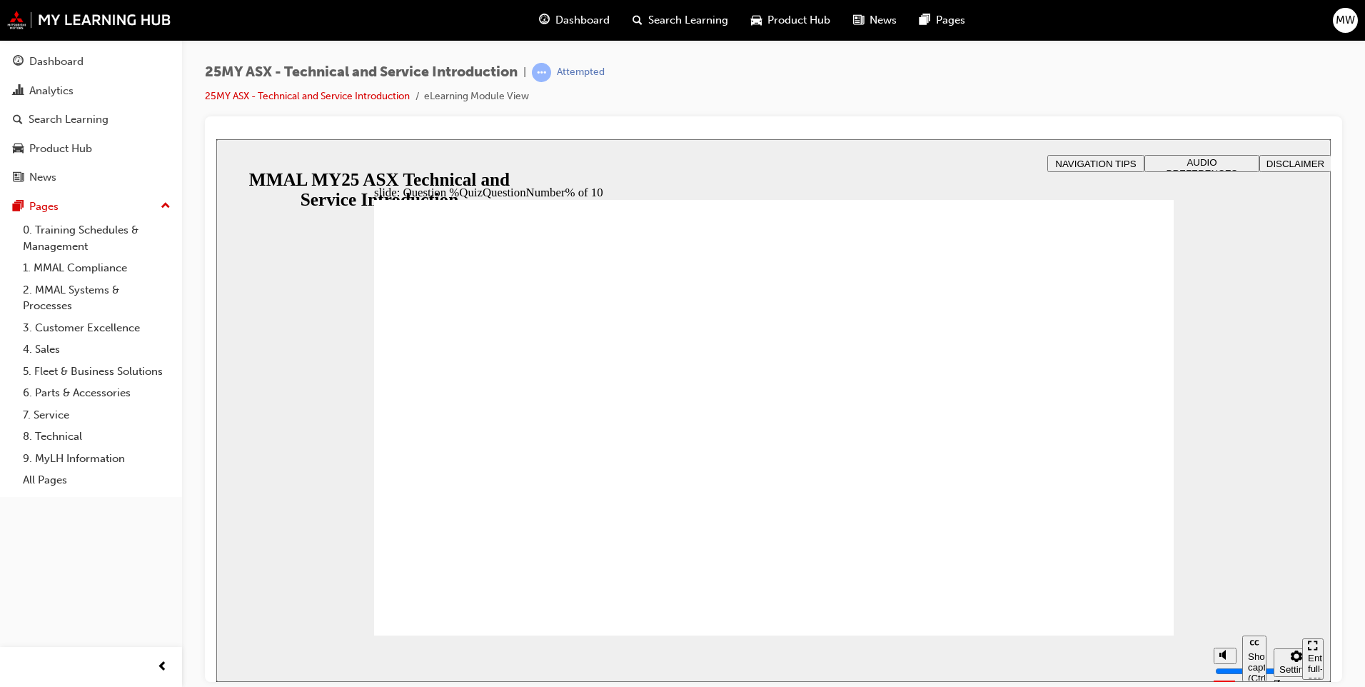
drag, startPoint x: 1111, startPoint y: 631, endPoint x: 1103, endPoint y: 622, distance: 11.6
radio input "false"
radio input "true"
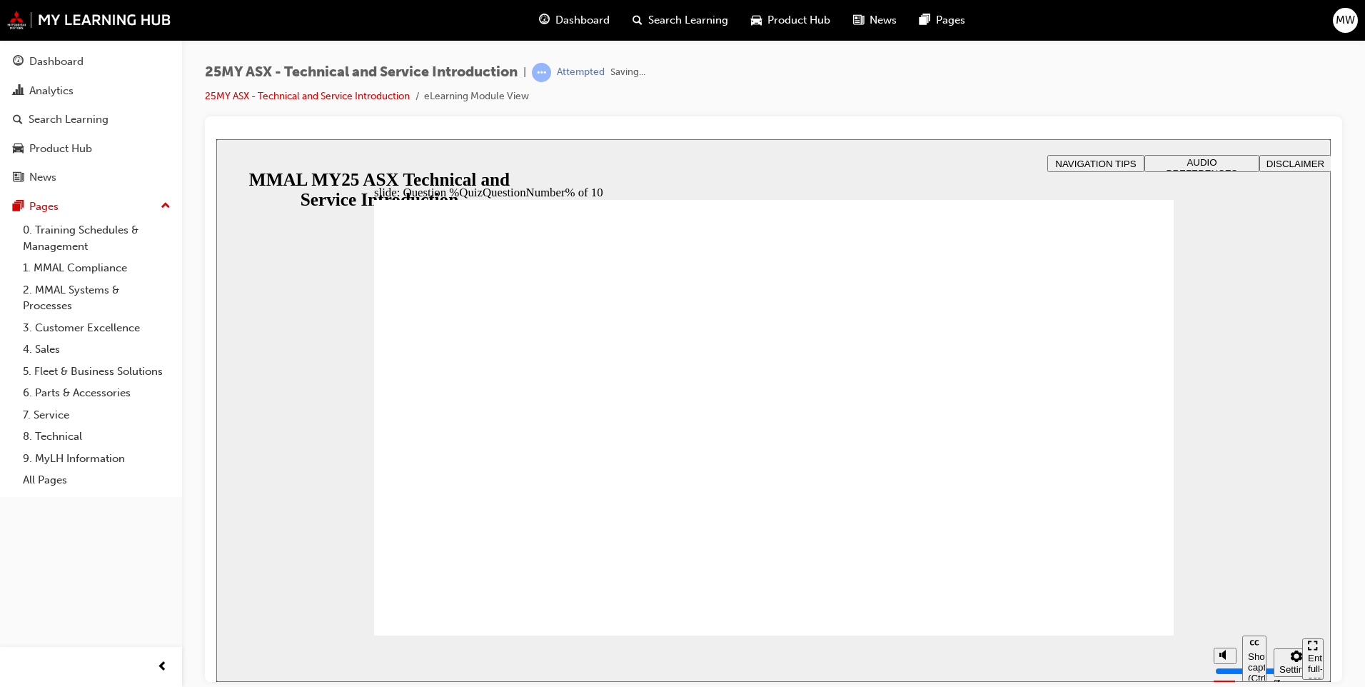
radio input "true"
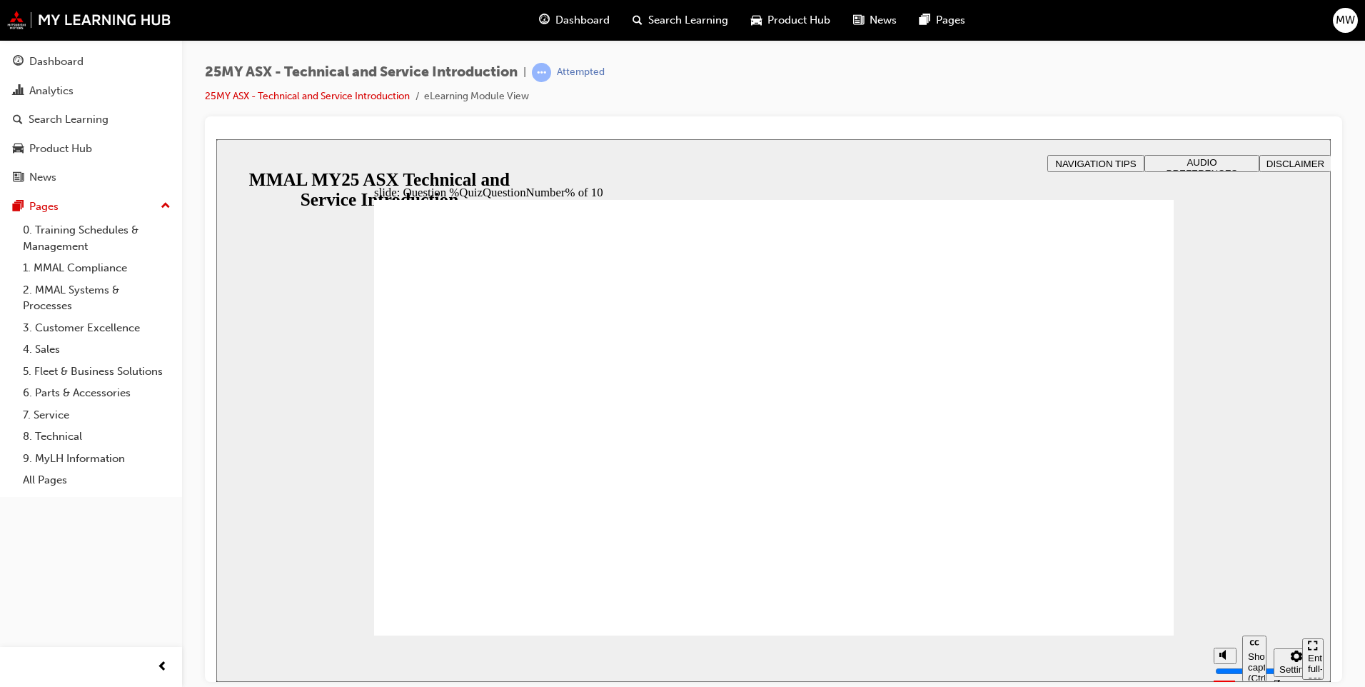
radio input "true"
drag, startPoint x: 460, startPoint y: 630, endPoint x: 464, endPoint y: 615, distance: 16.1
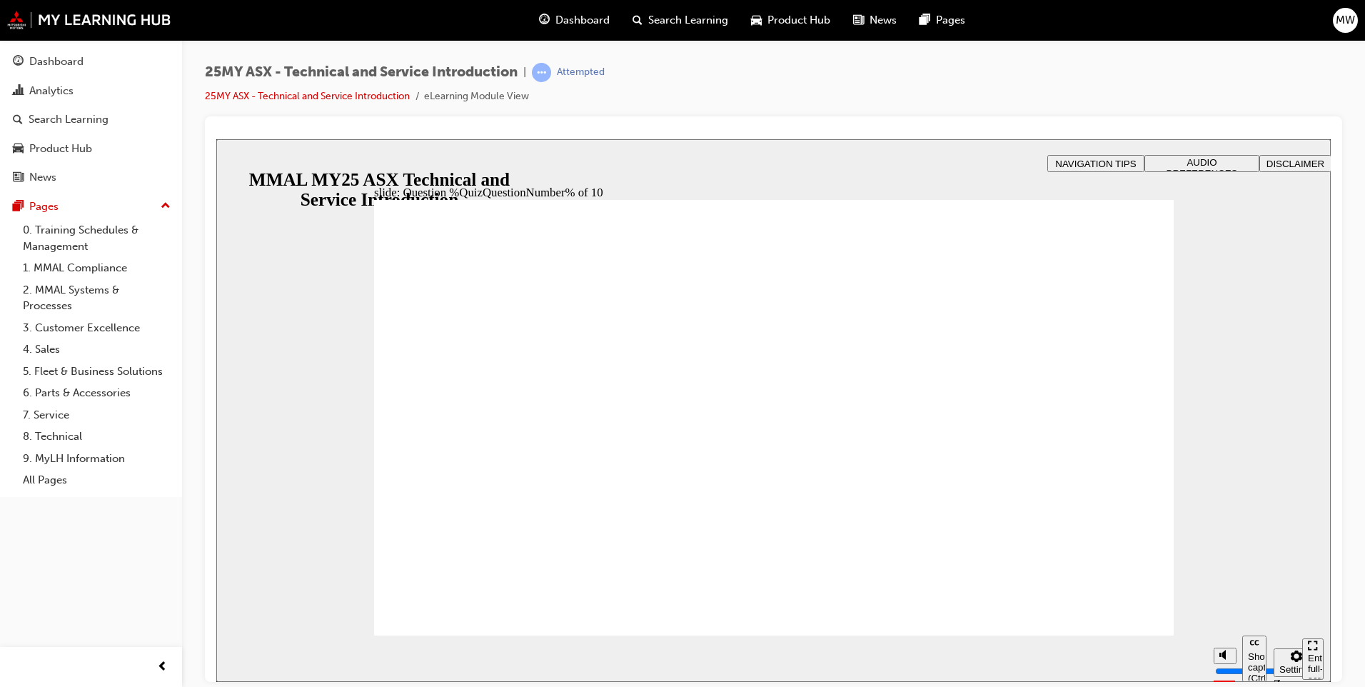
radio input "true"
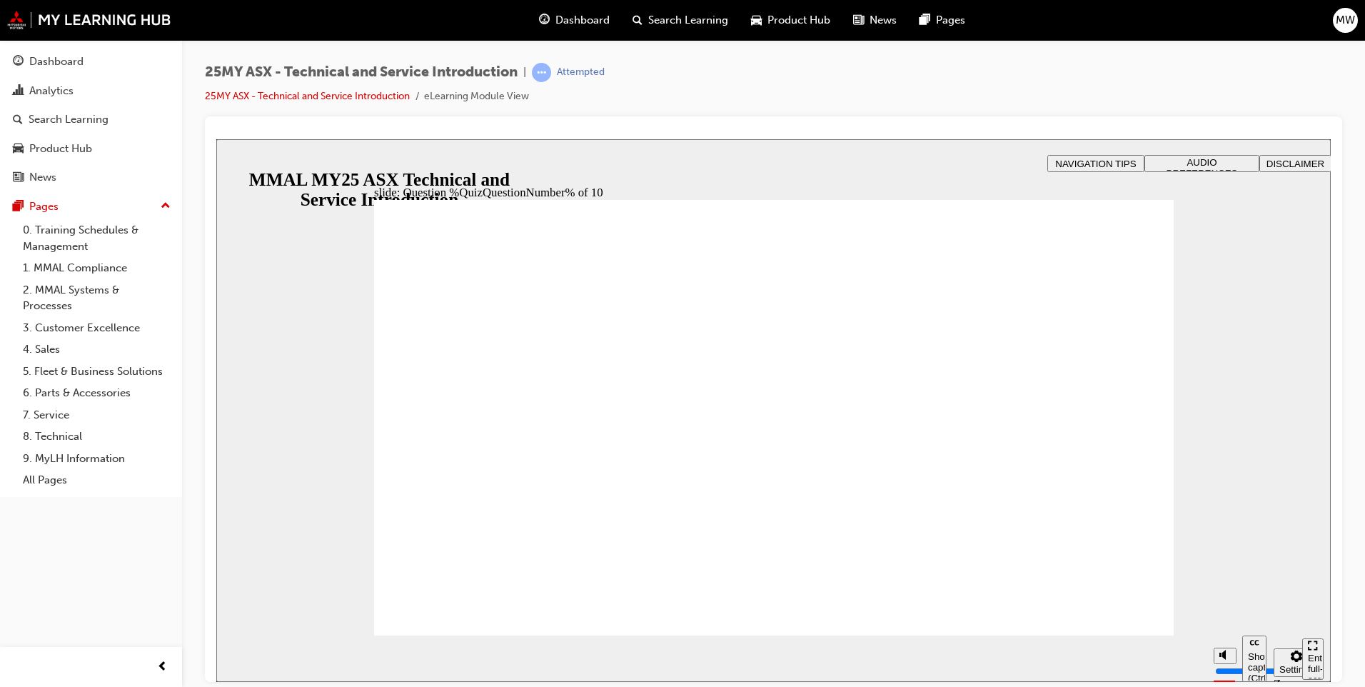
radio input "true"
